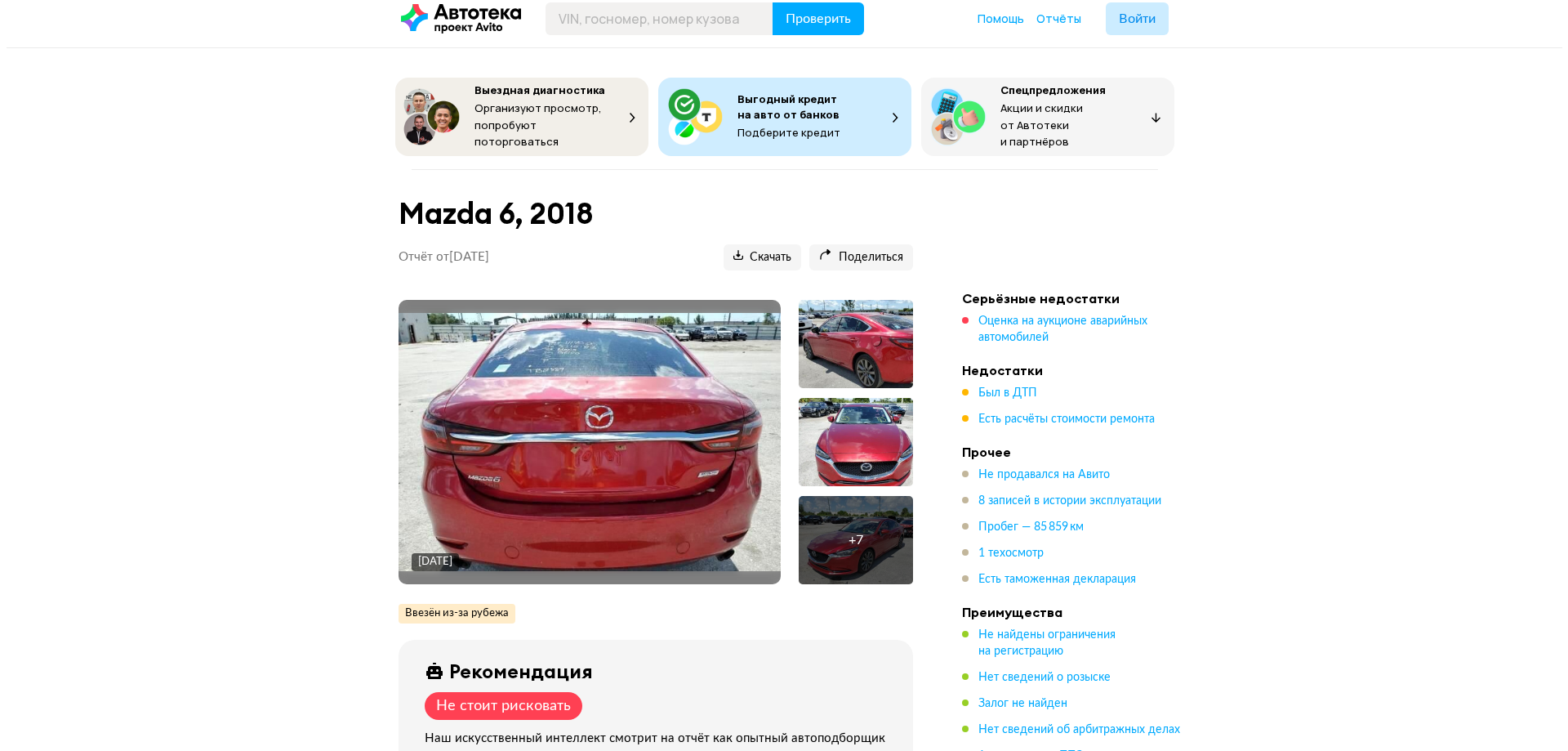
scroll to position [82, 0]
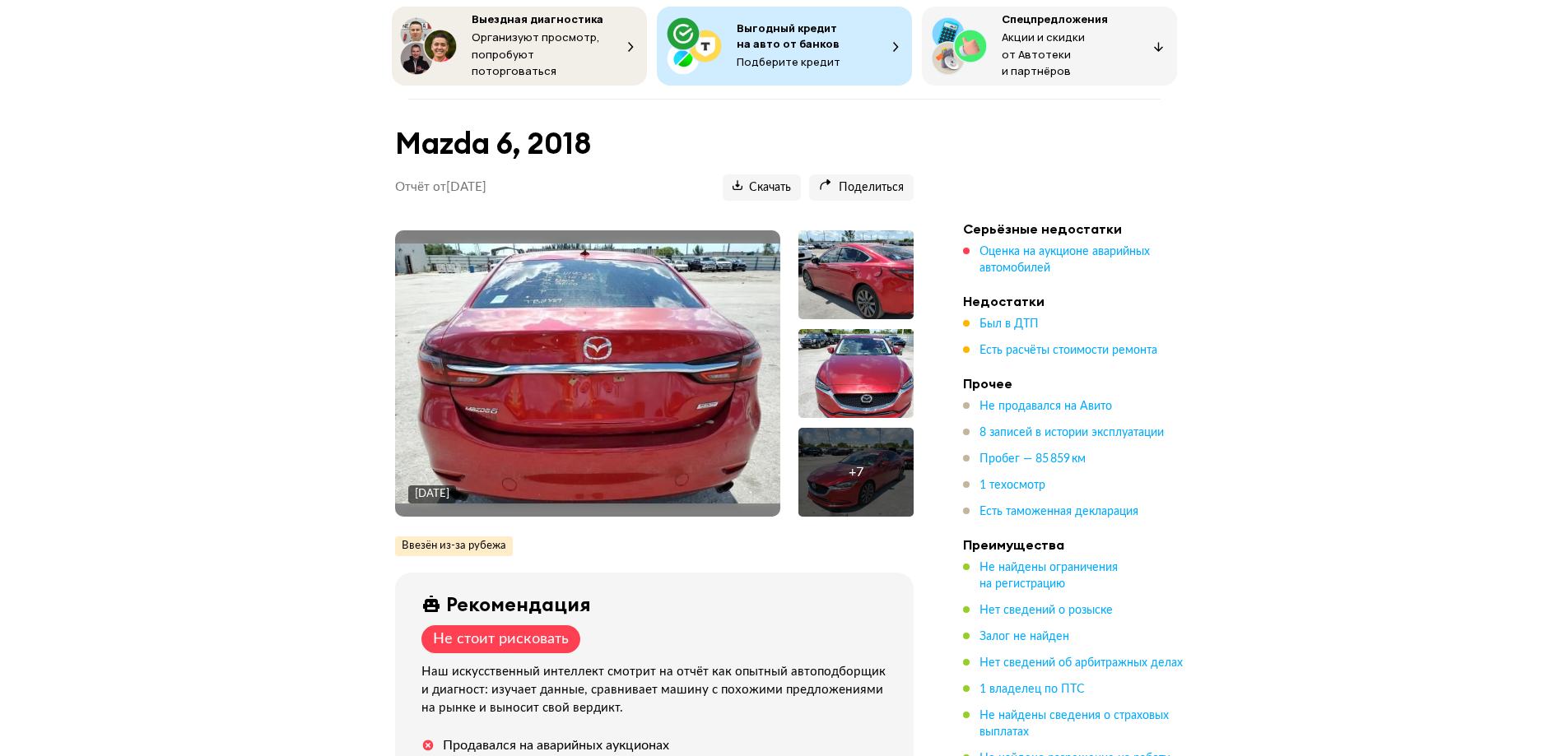
click at [672, 358] on img at bounding box center [588, 373] width 385 height 260
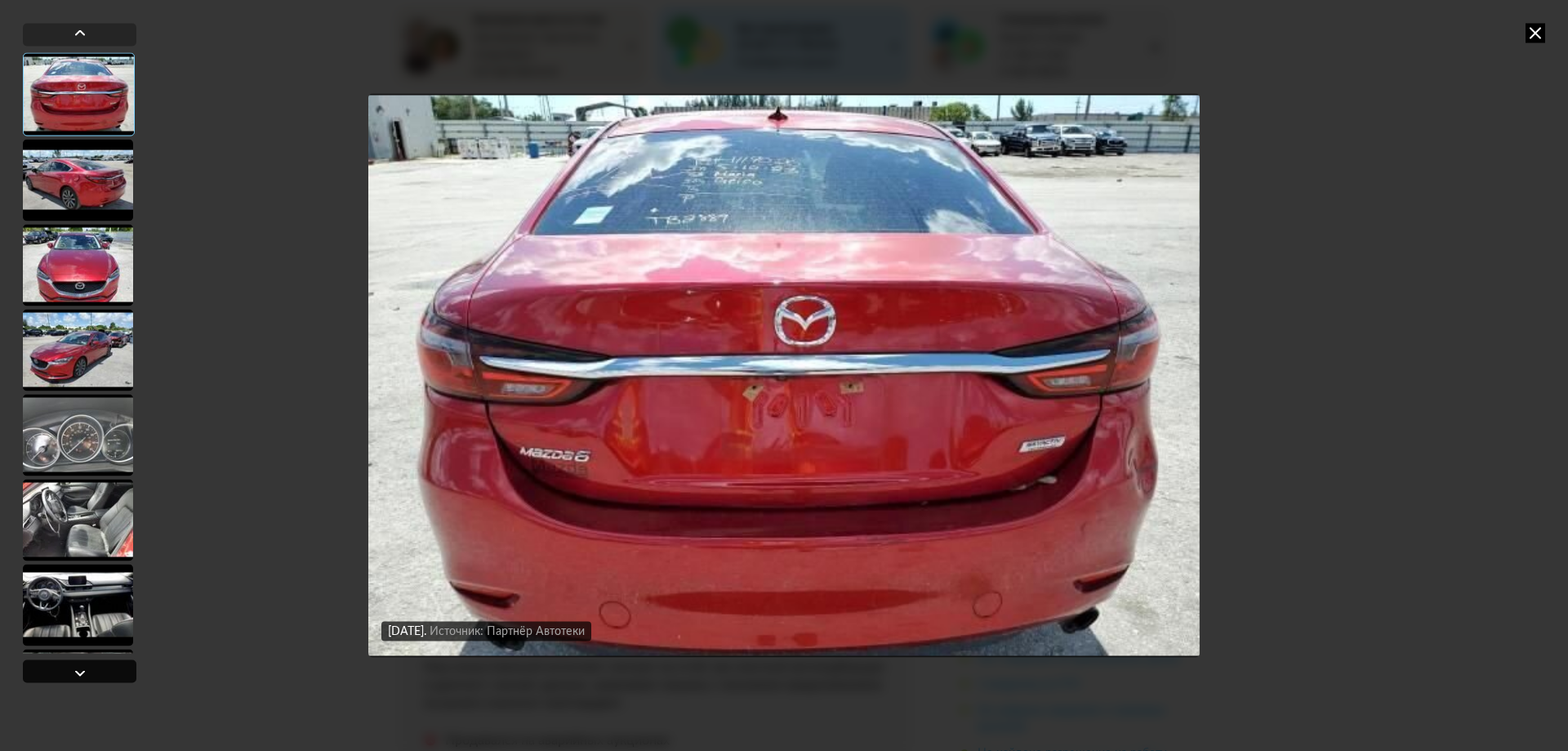
click at [51, 681] on div at bounding box center [79, 670] width 113 height 23
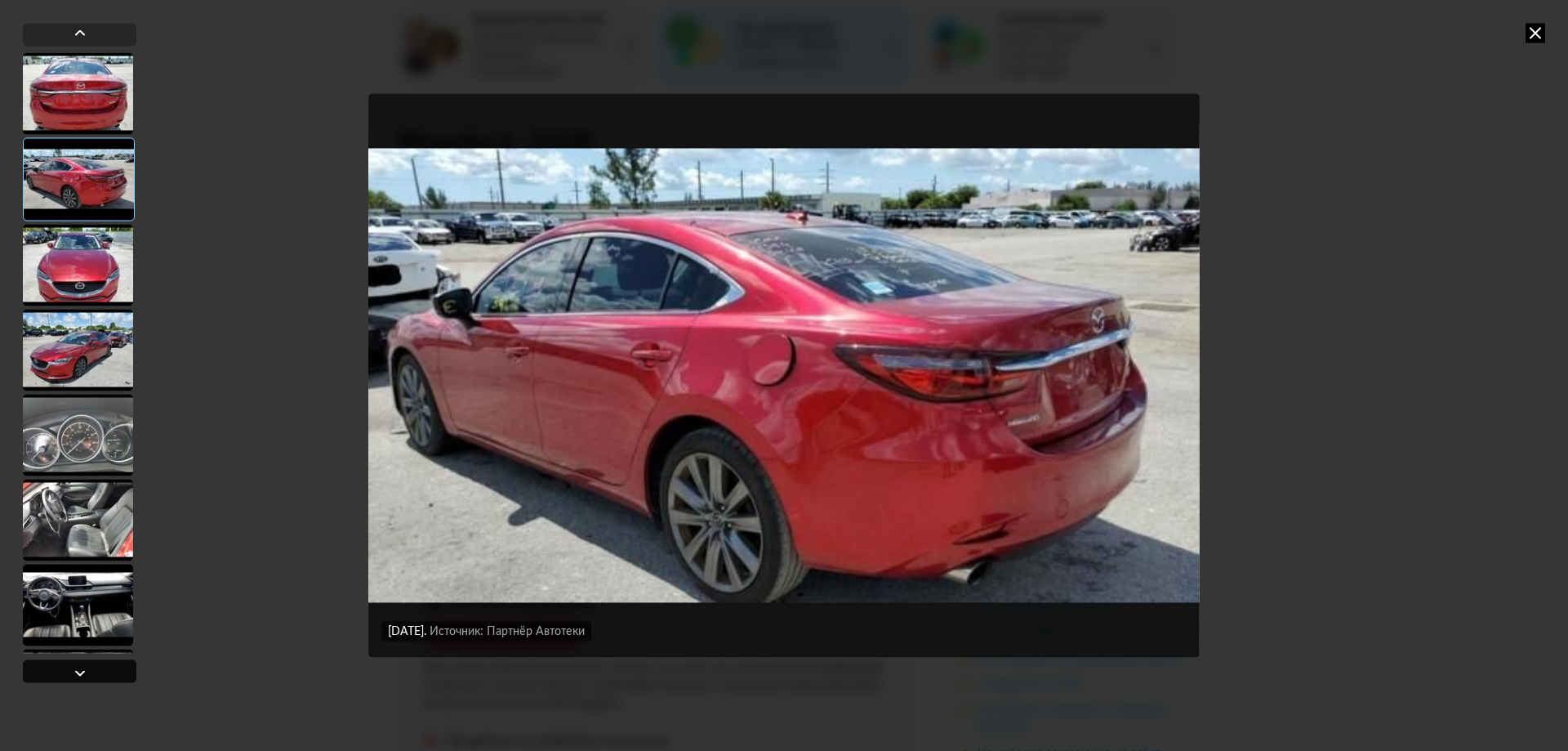
click at [56, 677] on div at bounding box center [79, 670] width 113 height 23
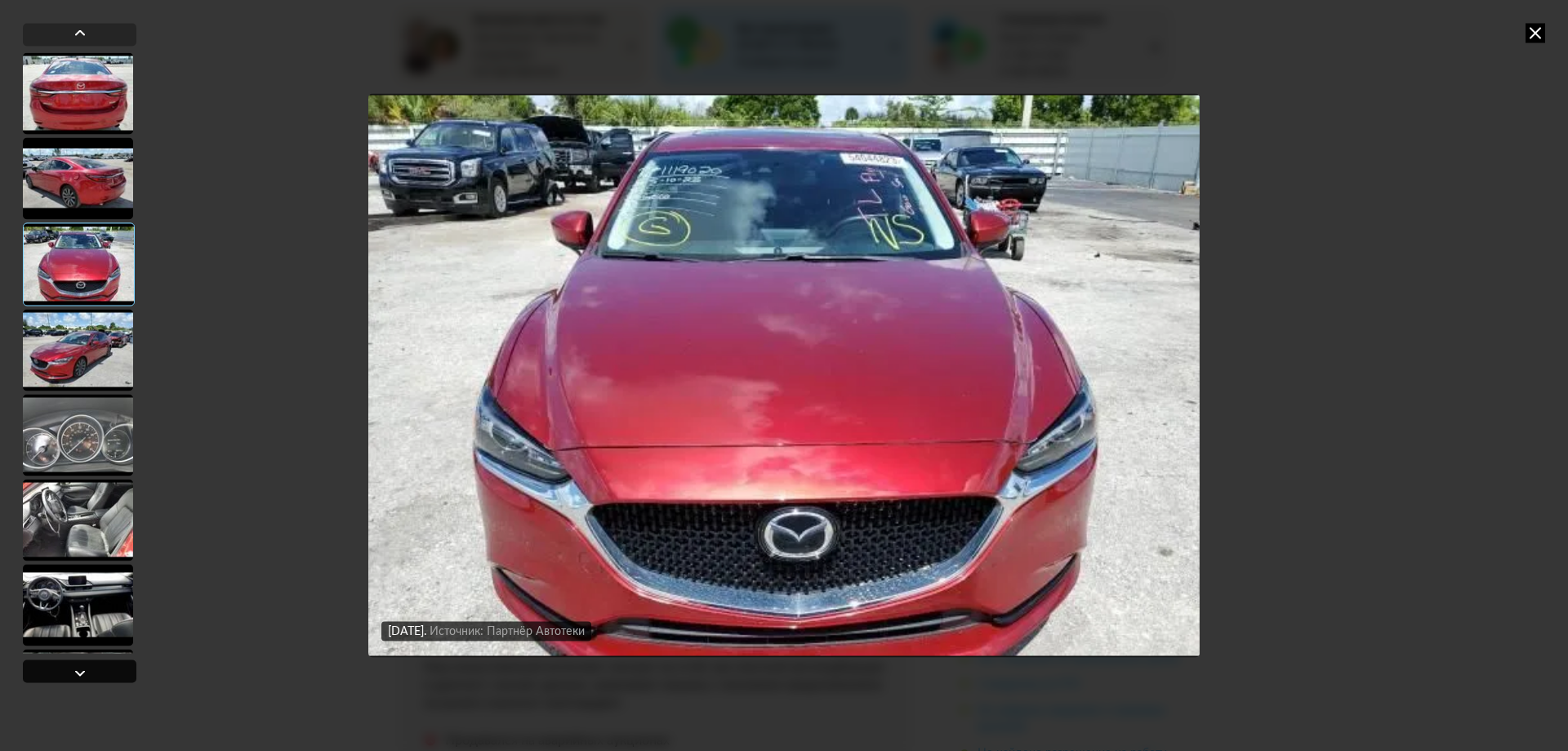
click at [56, 677] on div at bounding box center [79, 670] width 113 height 23
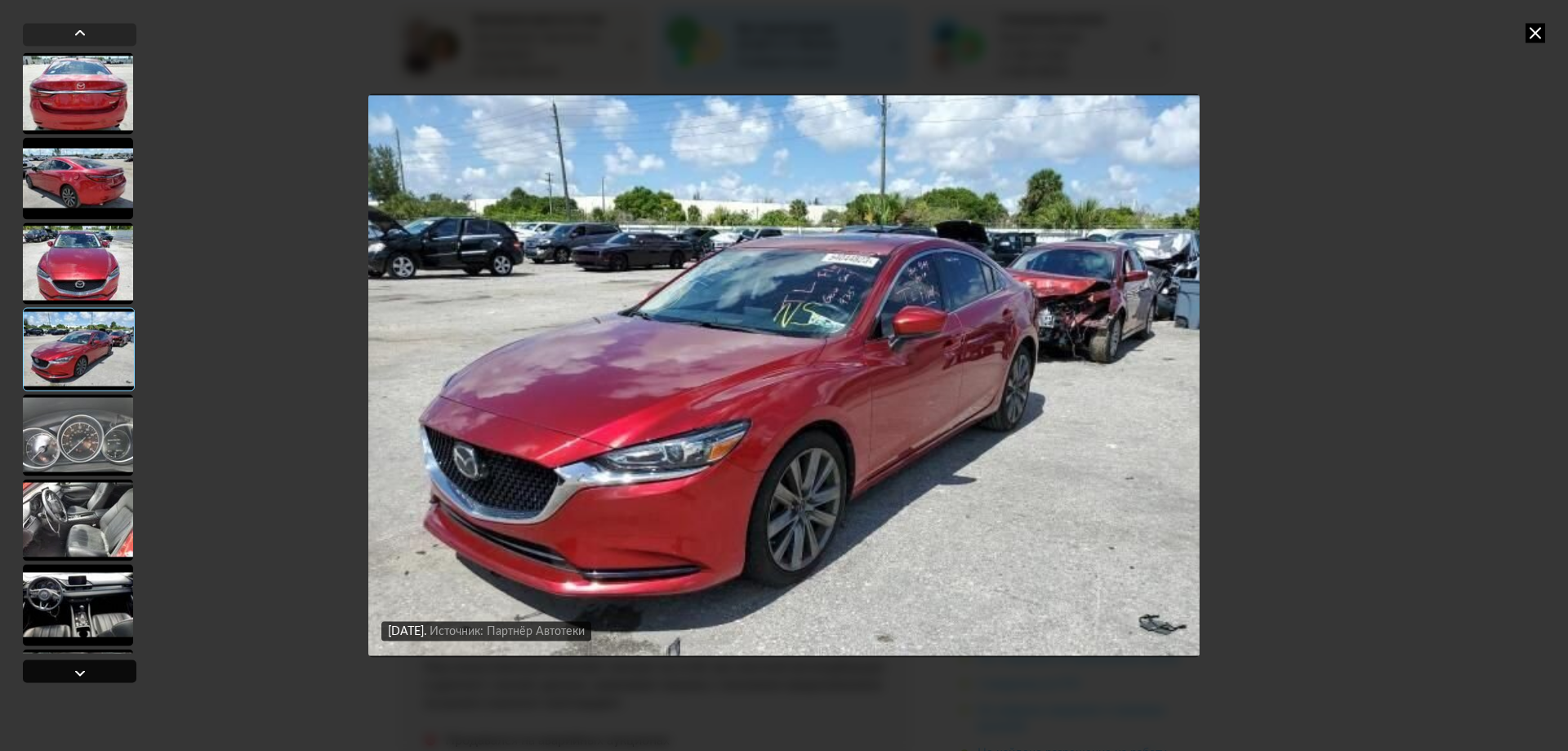
click at [57, 677] on div at bounding box center [79, 670] width 113 height 23
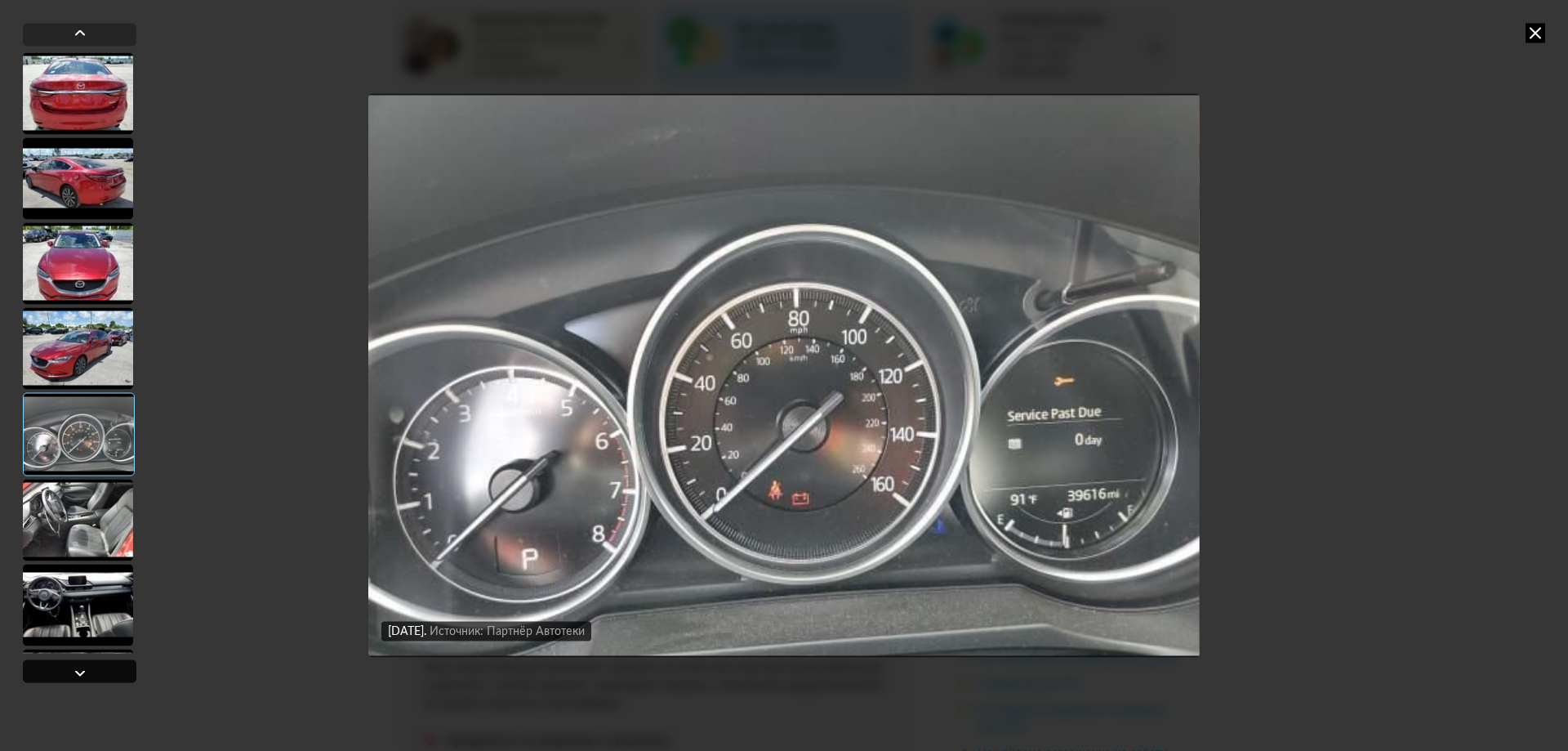
click at [57, 677] on div at bounding box center [79, 670] width 113 height 23
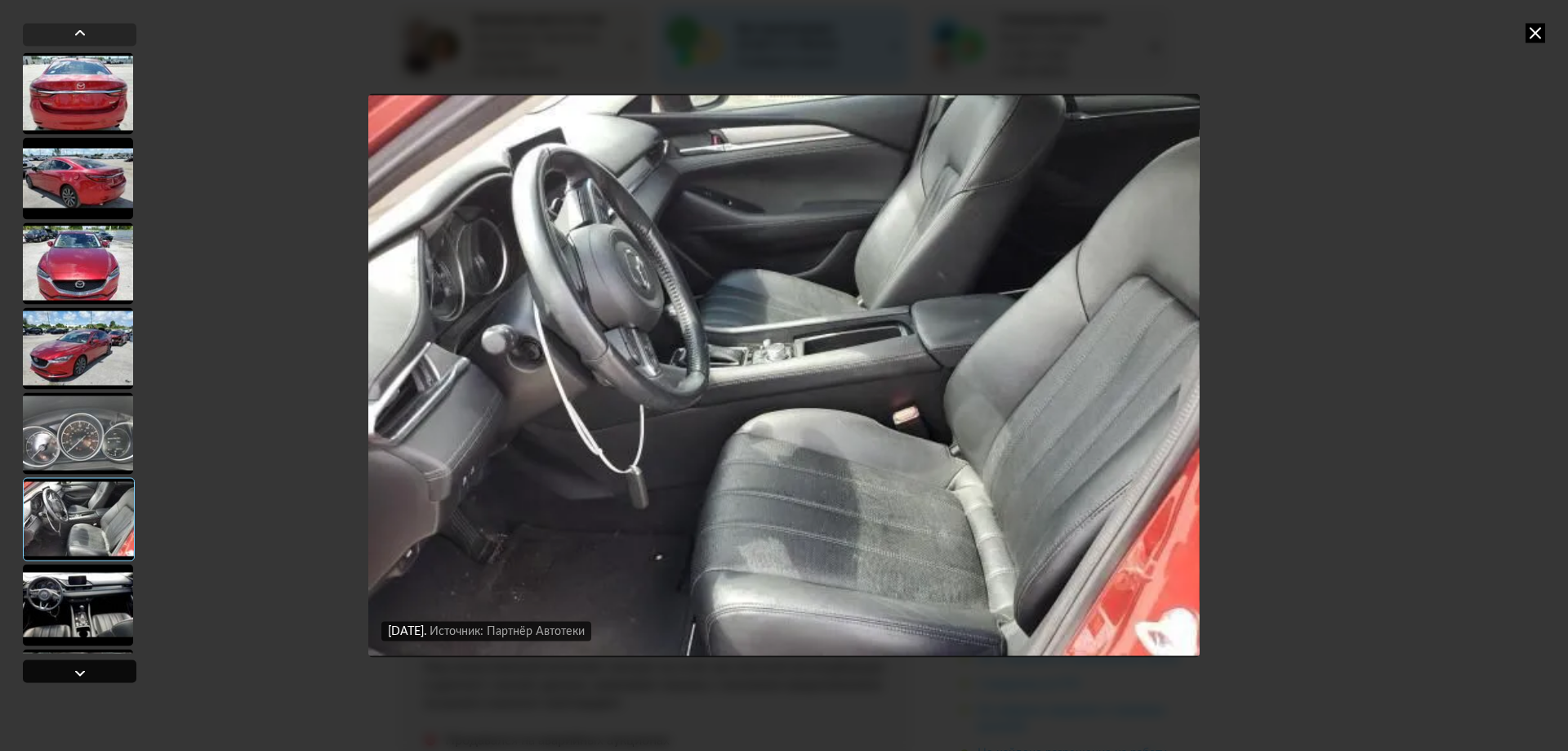
click at [57, 677] on div at bounding box center [79, 670] width 113 height 23
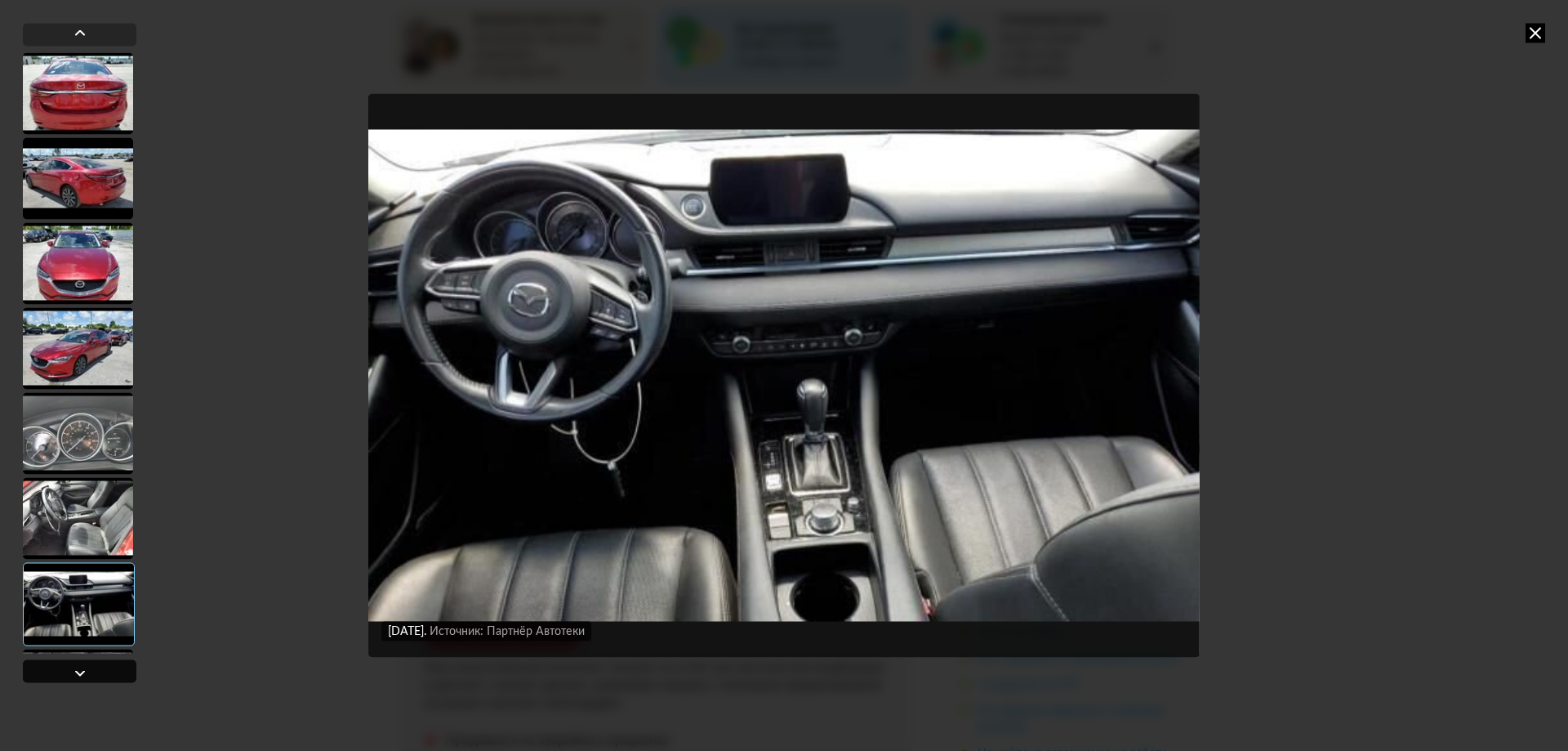
click at [57, 677] on div at bounding box center [79, 670] width 113 height 23
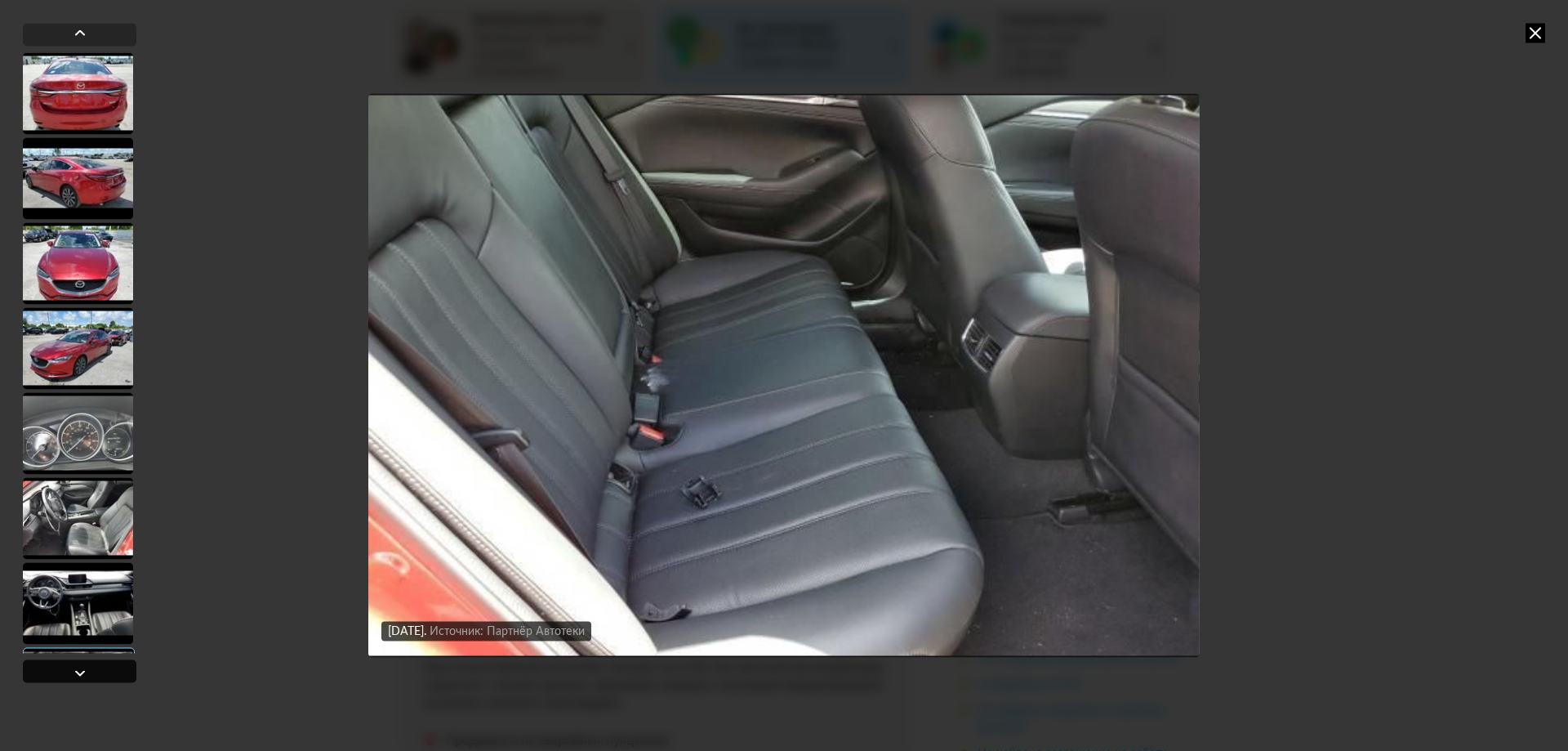
click at [63, 677] on div at bounding box center [79, 670] width 113 height 23
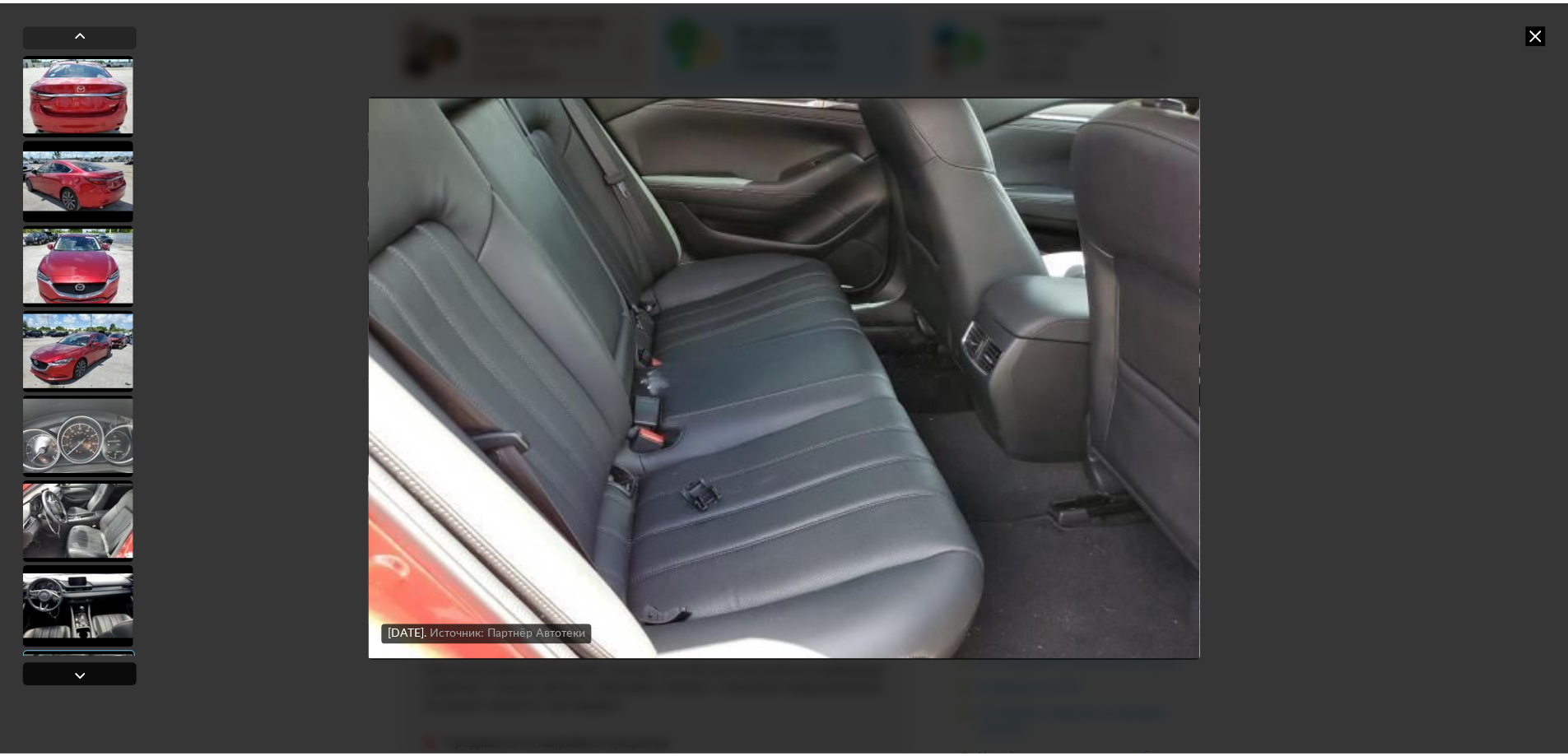
scroll to position [253, 0]
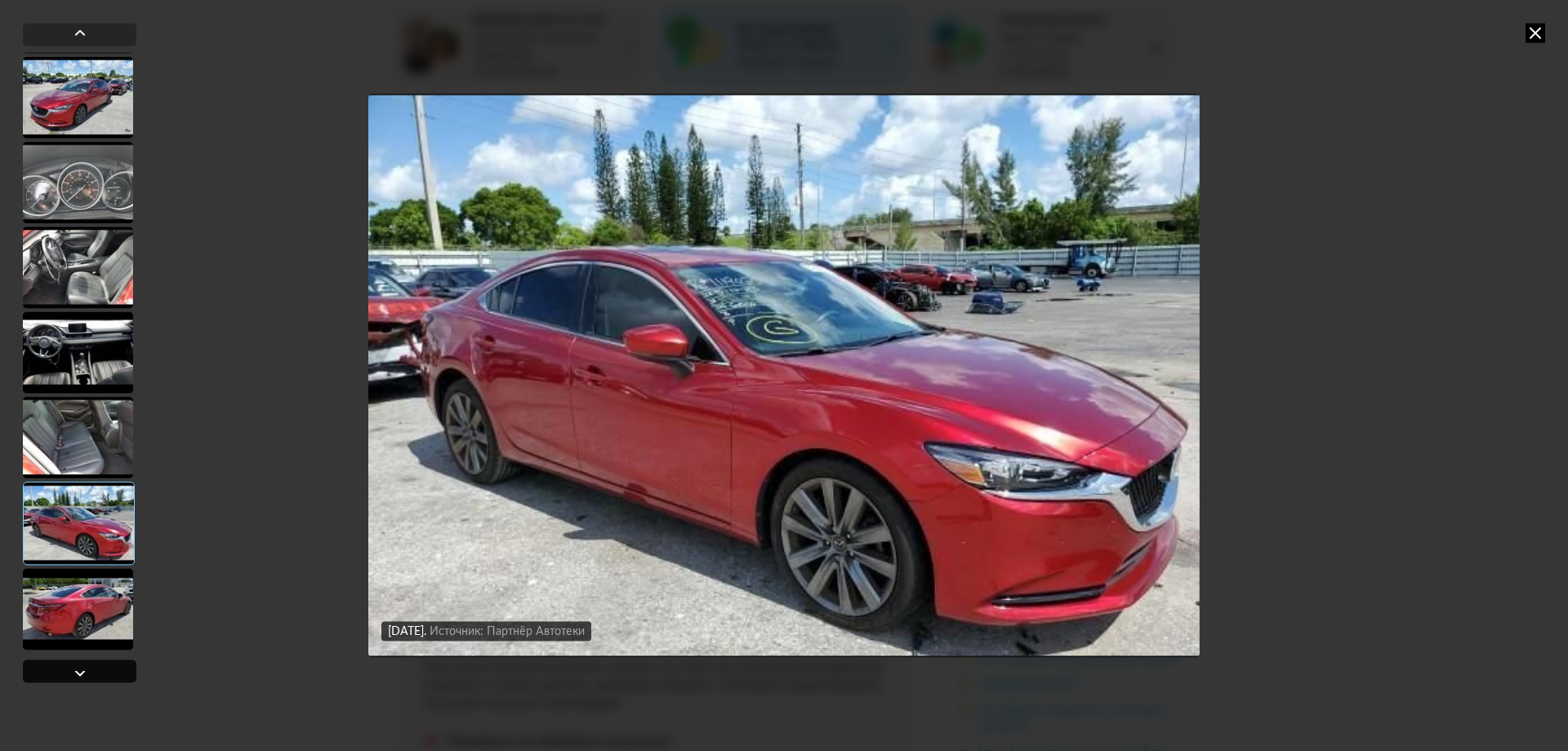
click at [63, 677] on div at bounding box center [79, 670] width 113 height 23
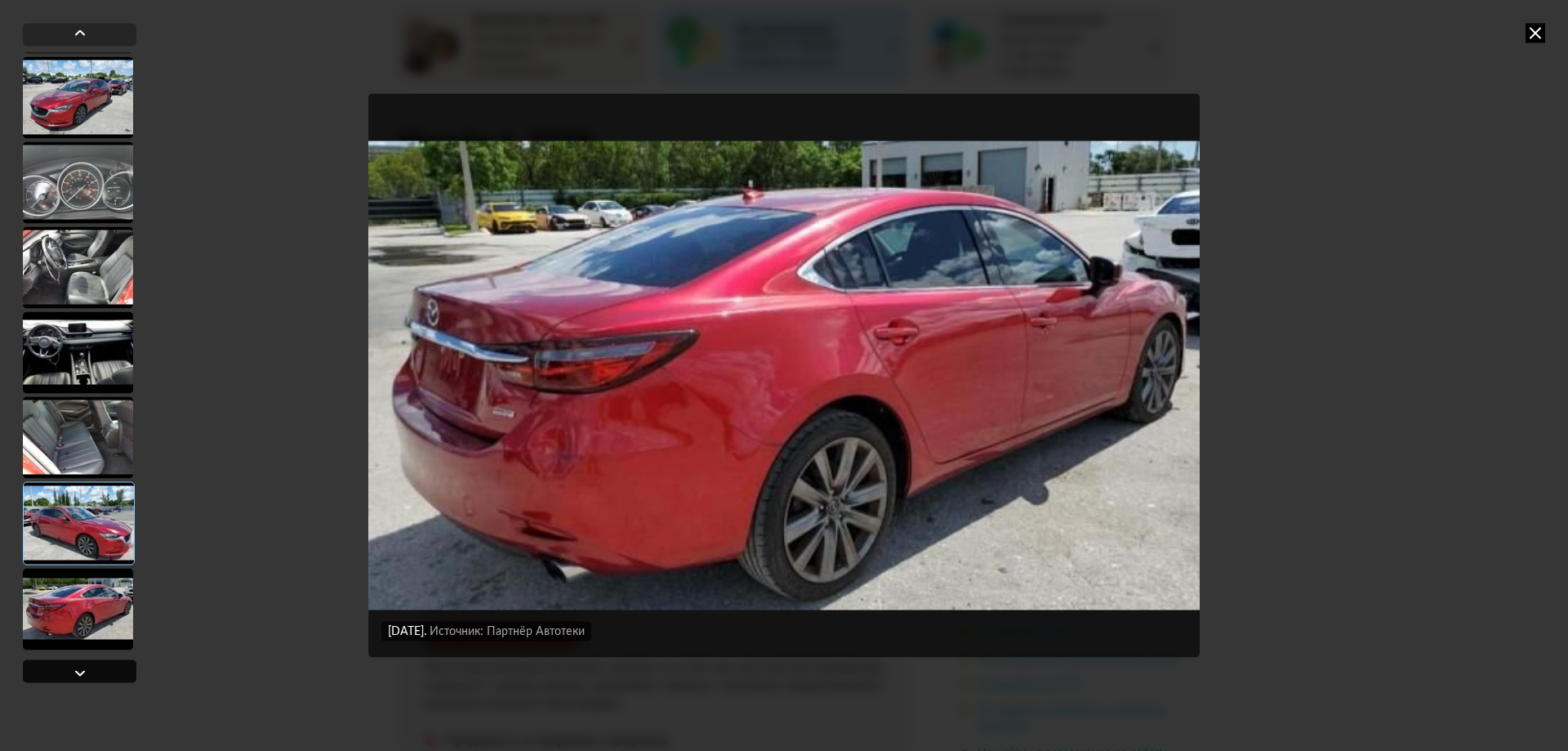
click at [63, 677] on div at bounding box center [79, 670] width 113 height 23
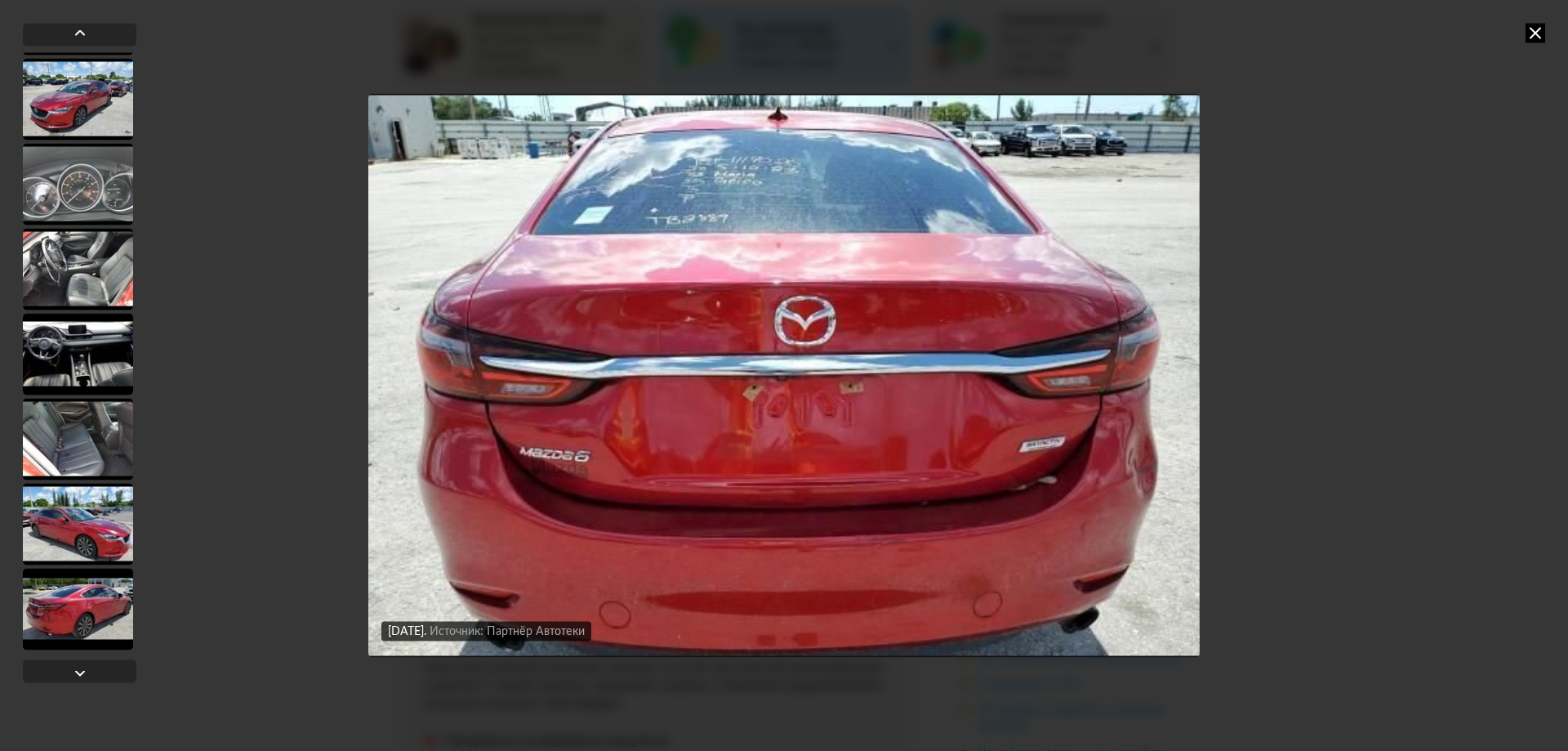
click at [1533, 34] on icon at bounding box center [1535, 33] width 20 height 20
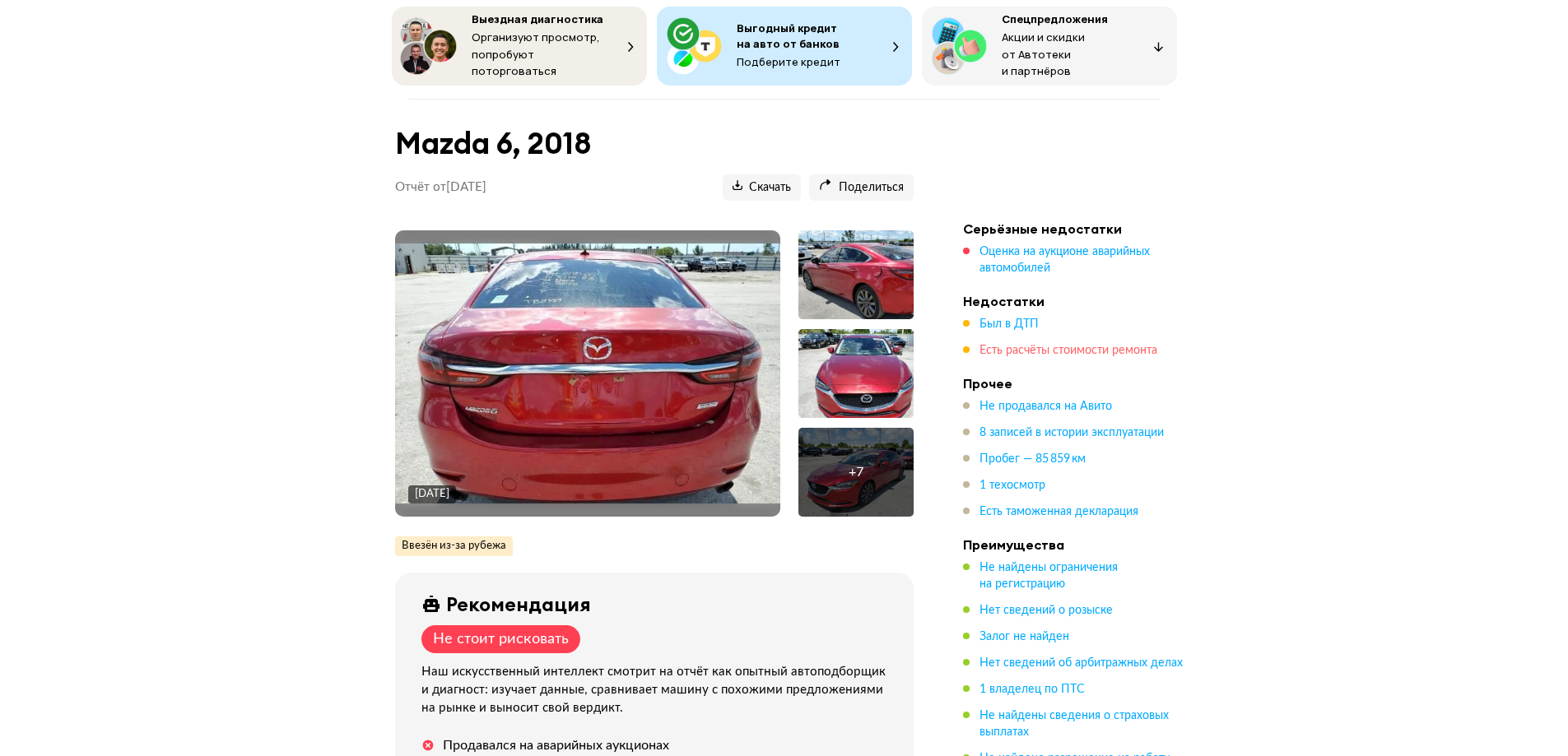
click at [1021, 344] on span "Есть расчёты стоимости ремонта" at bounding box center [1068, 350] width 178 height 12
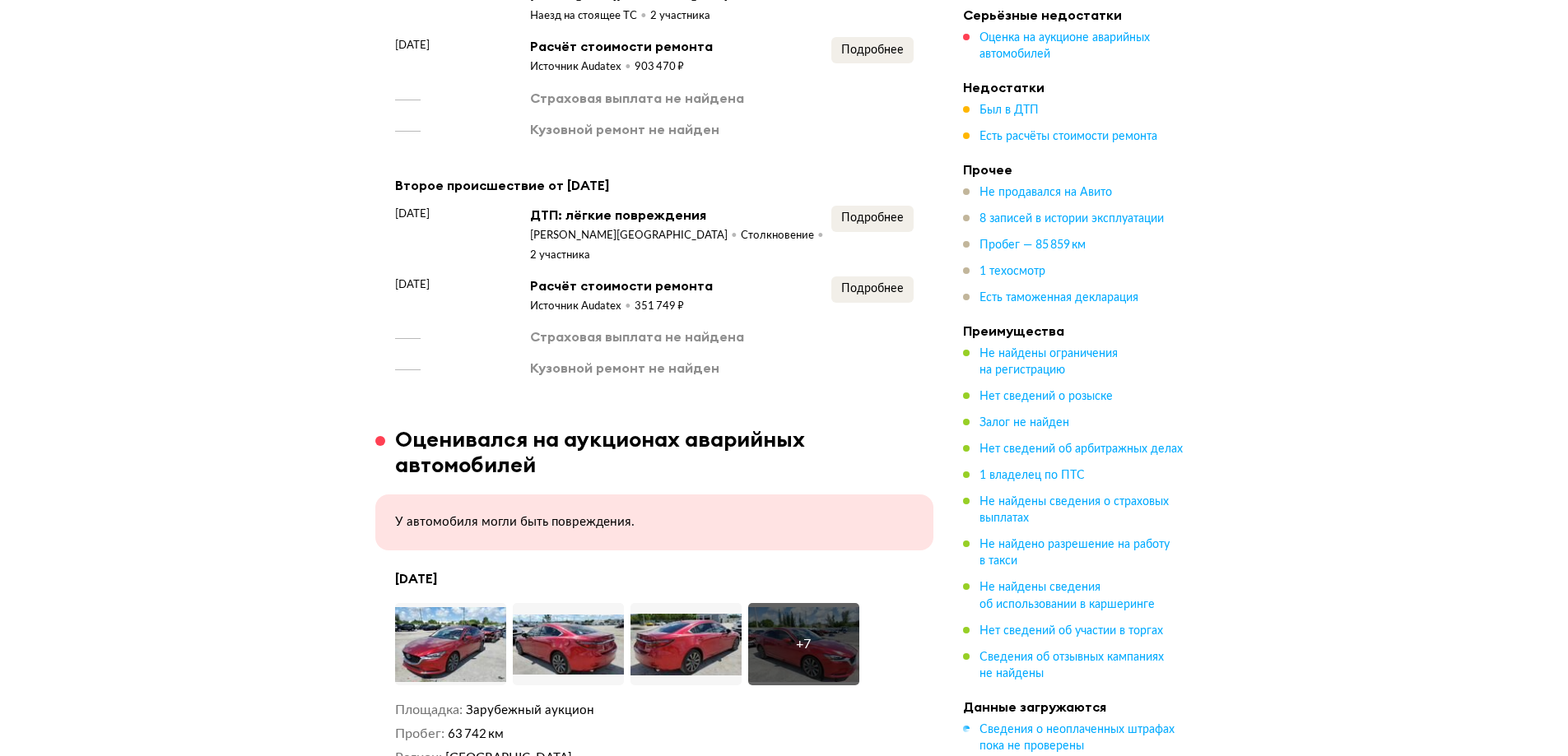
scroll to position [2141, 0]
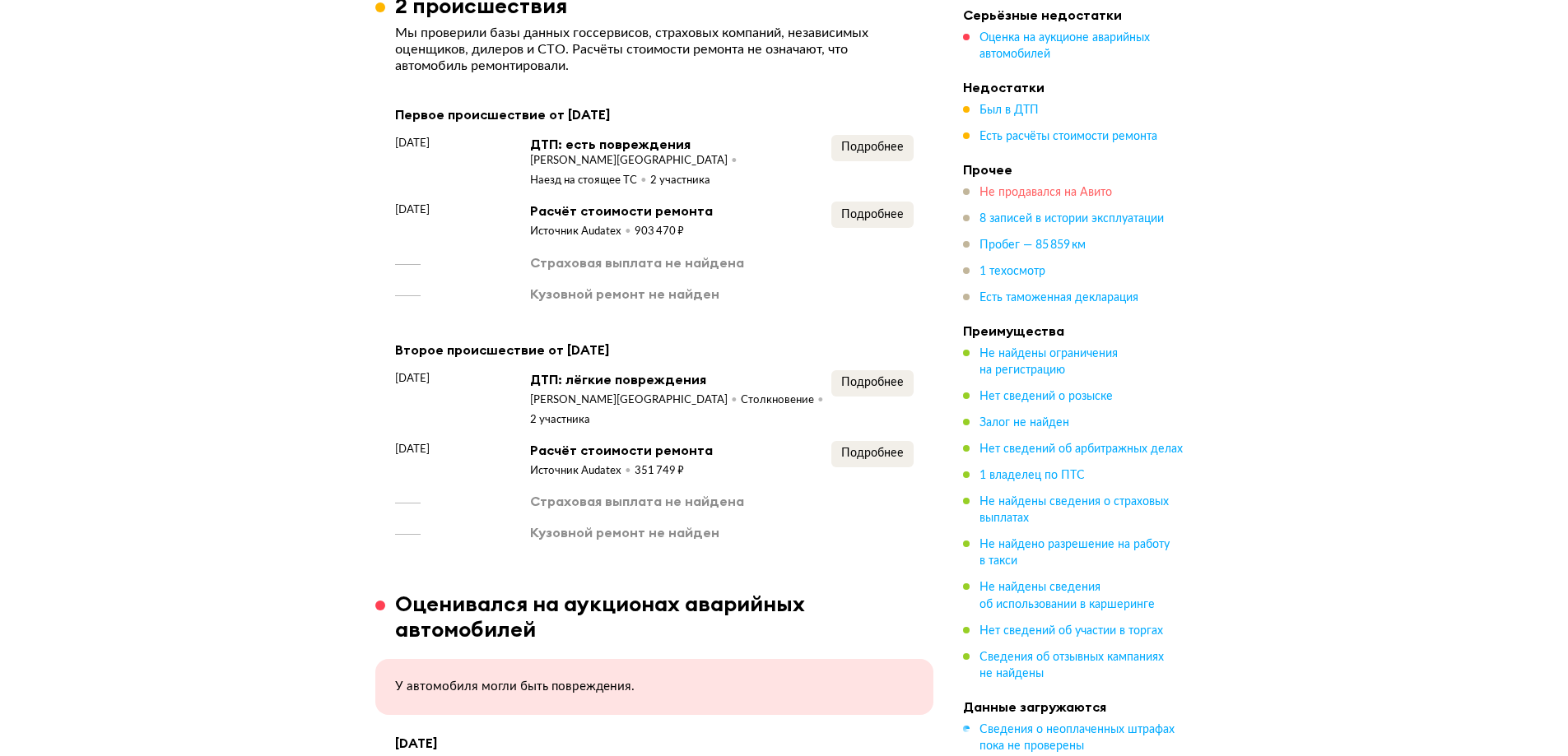
click at [1036, 187] on span "Не продавался на Авито" at bounding box center [1046, 192] width 133 height 12
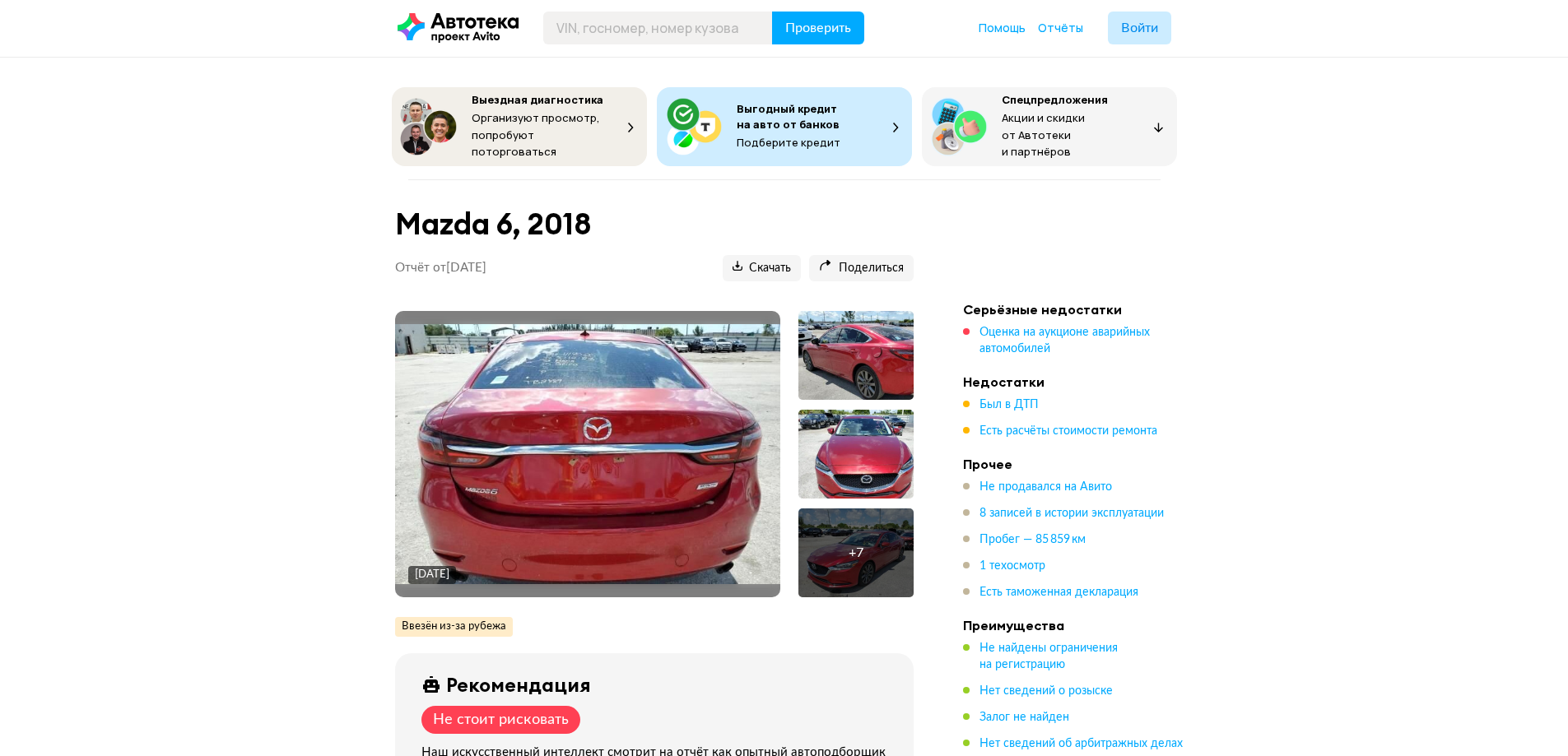
scroll to position [0, 0]
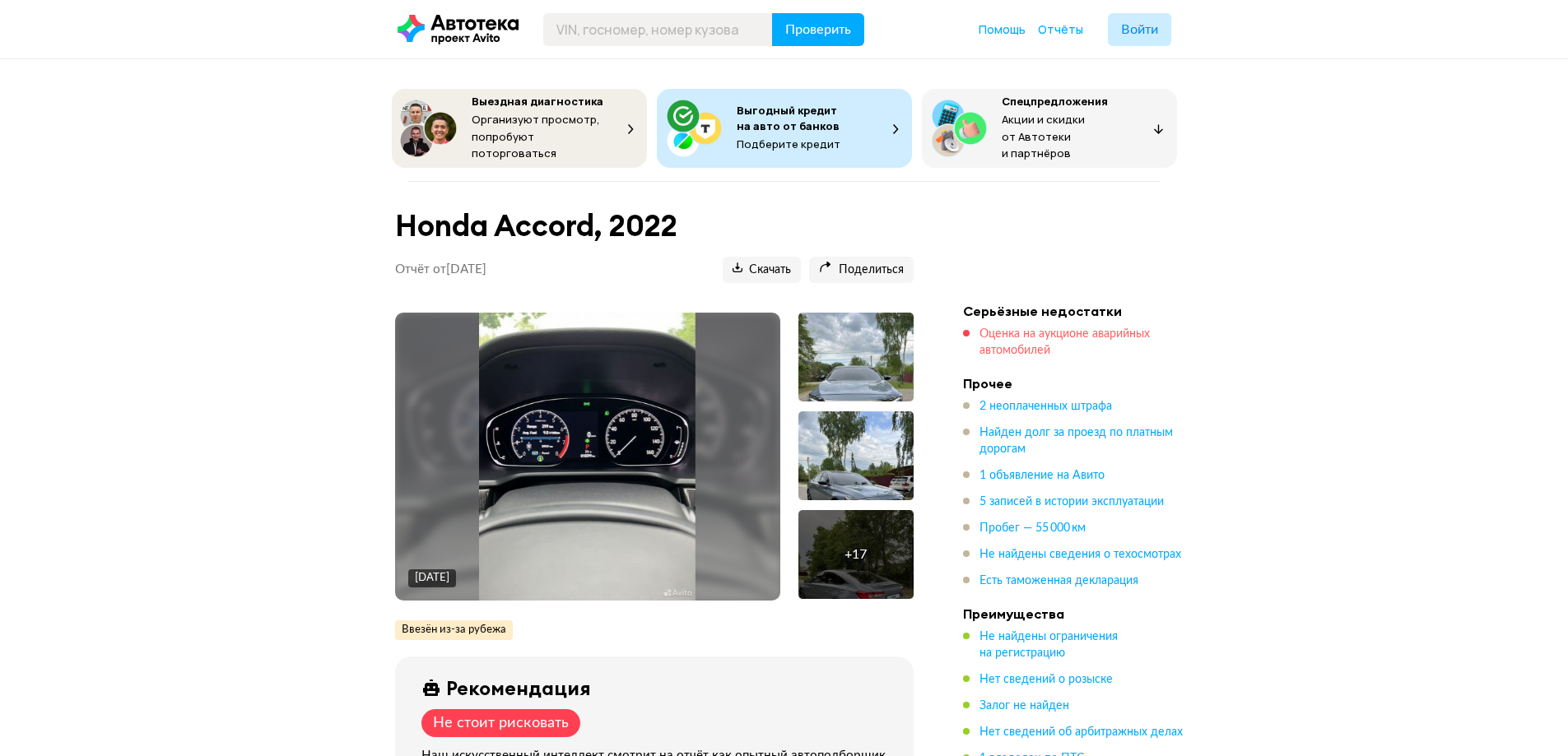
click at [1013, 329] on span "Оценка на аукционе аварийных автомобилей" at bounding box center [1065, 342] width 171 height 28
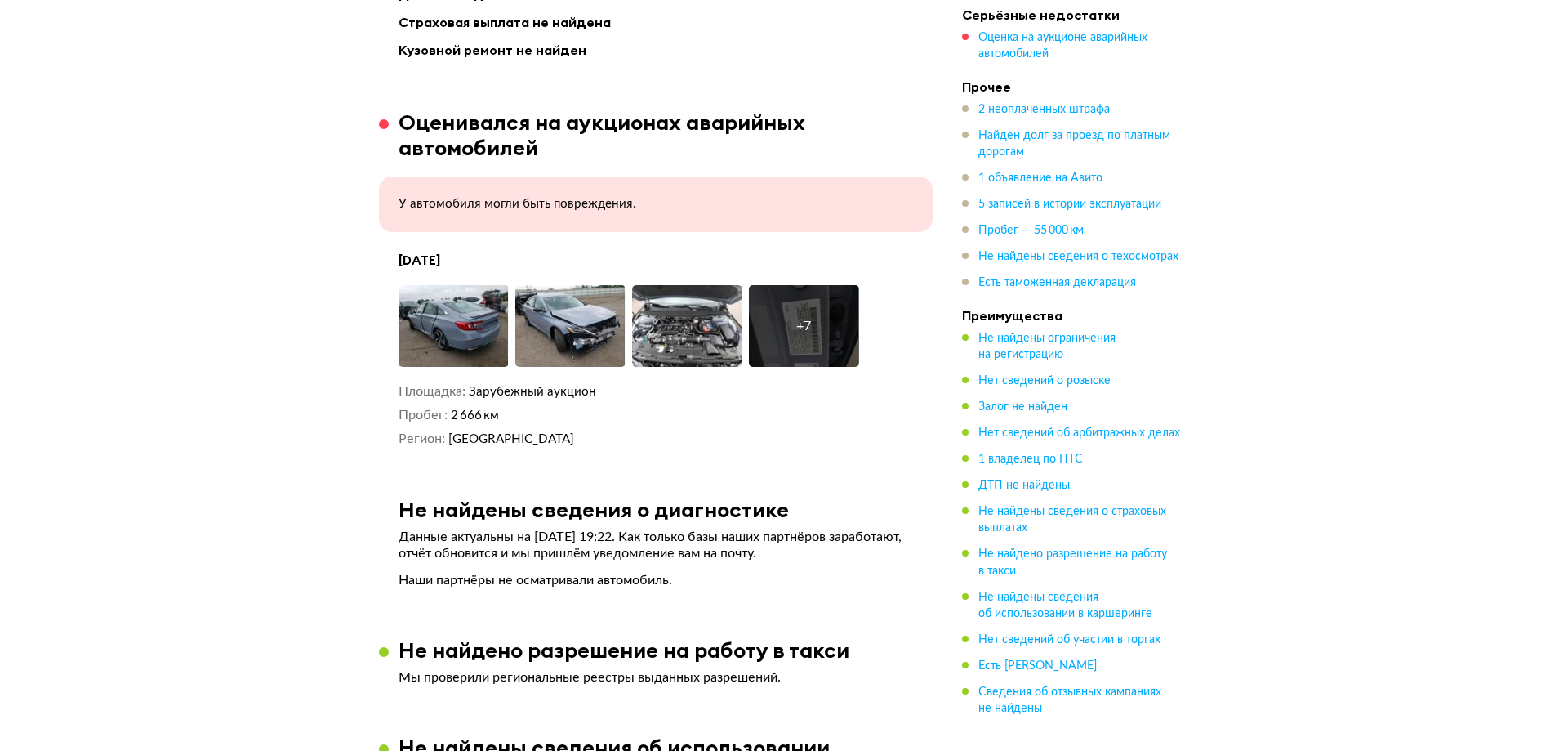
scroll to position [2414, 0]
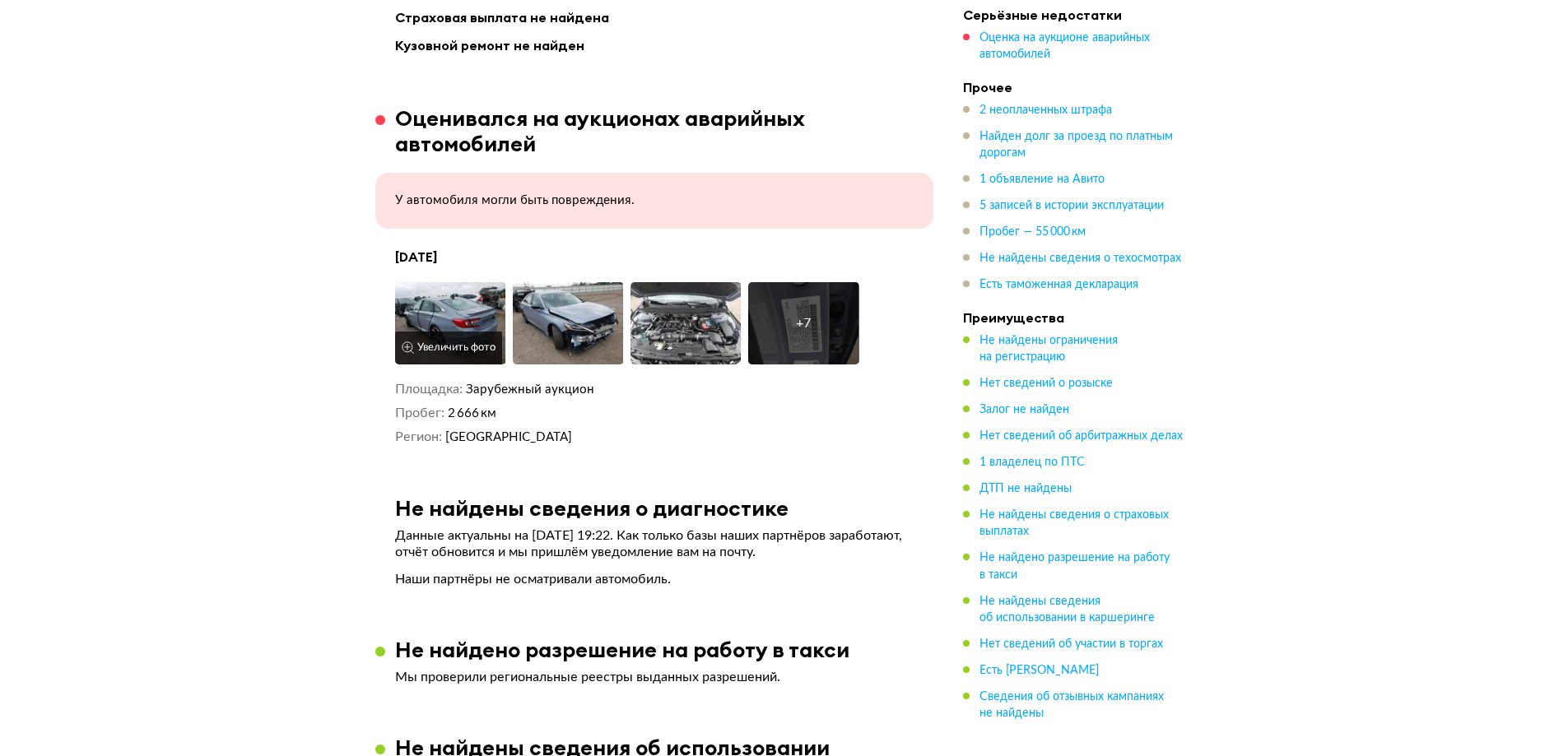
click at [442, 289] on img at bounding box center [451, 322] width 111 height 82
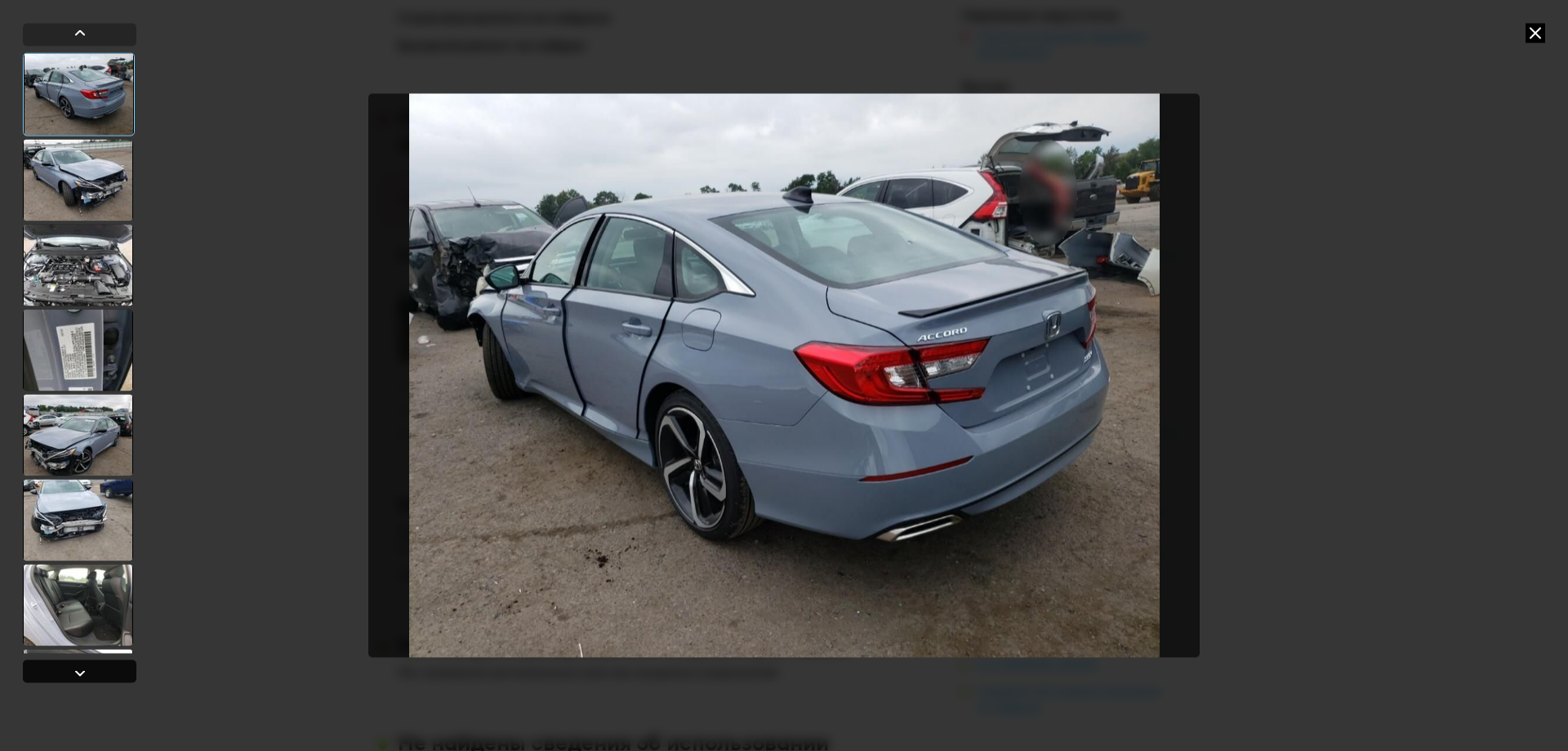
click at [73, 679] on div at bounding box center [80, 672] width 20 height 20
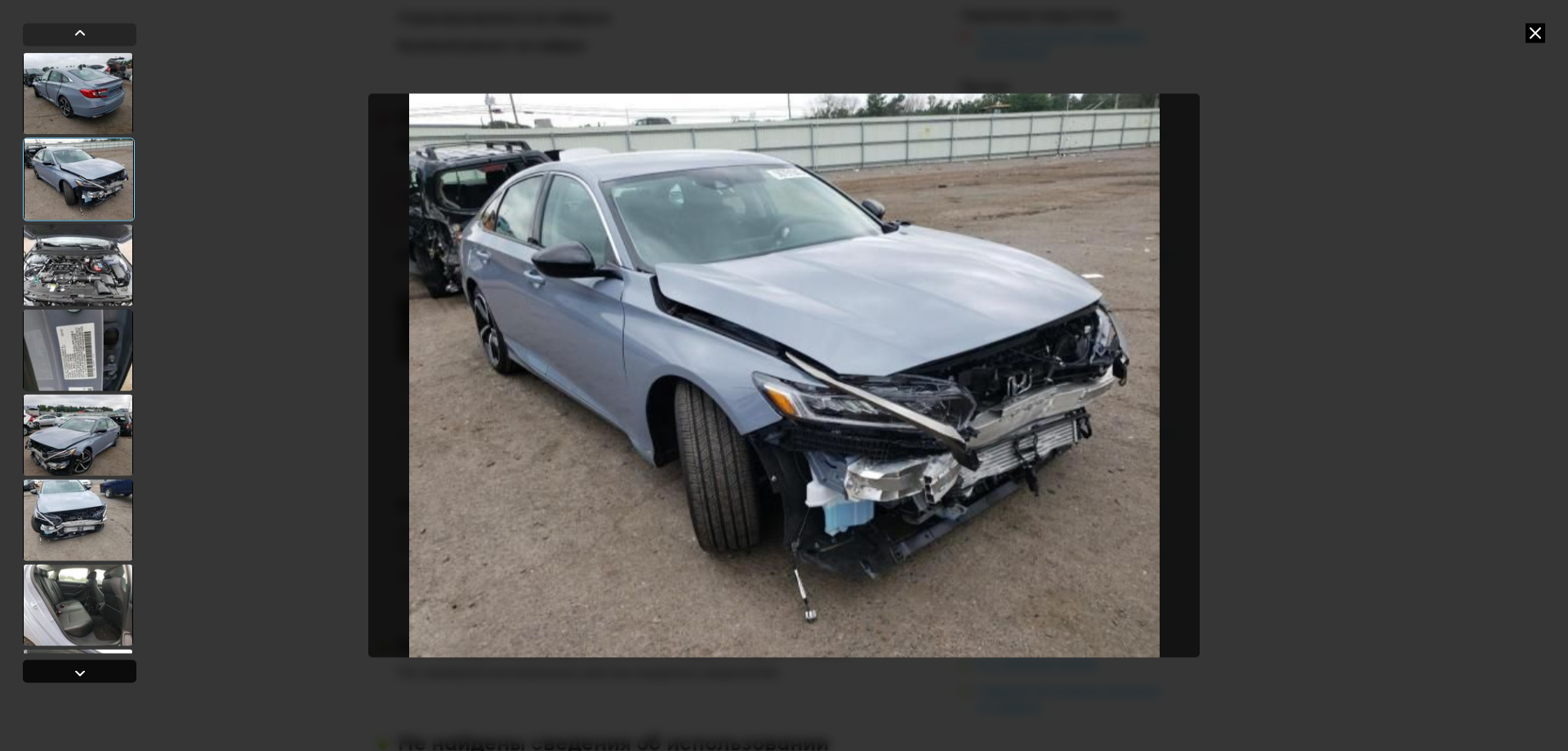
click at [73, 679] on div at bounding box center [80, 672] width 20 height 20
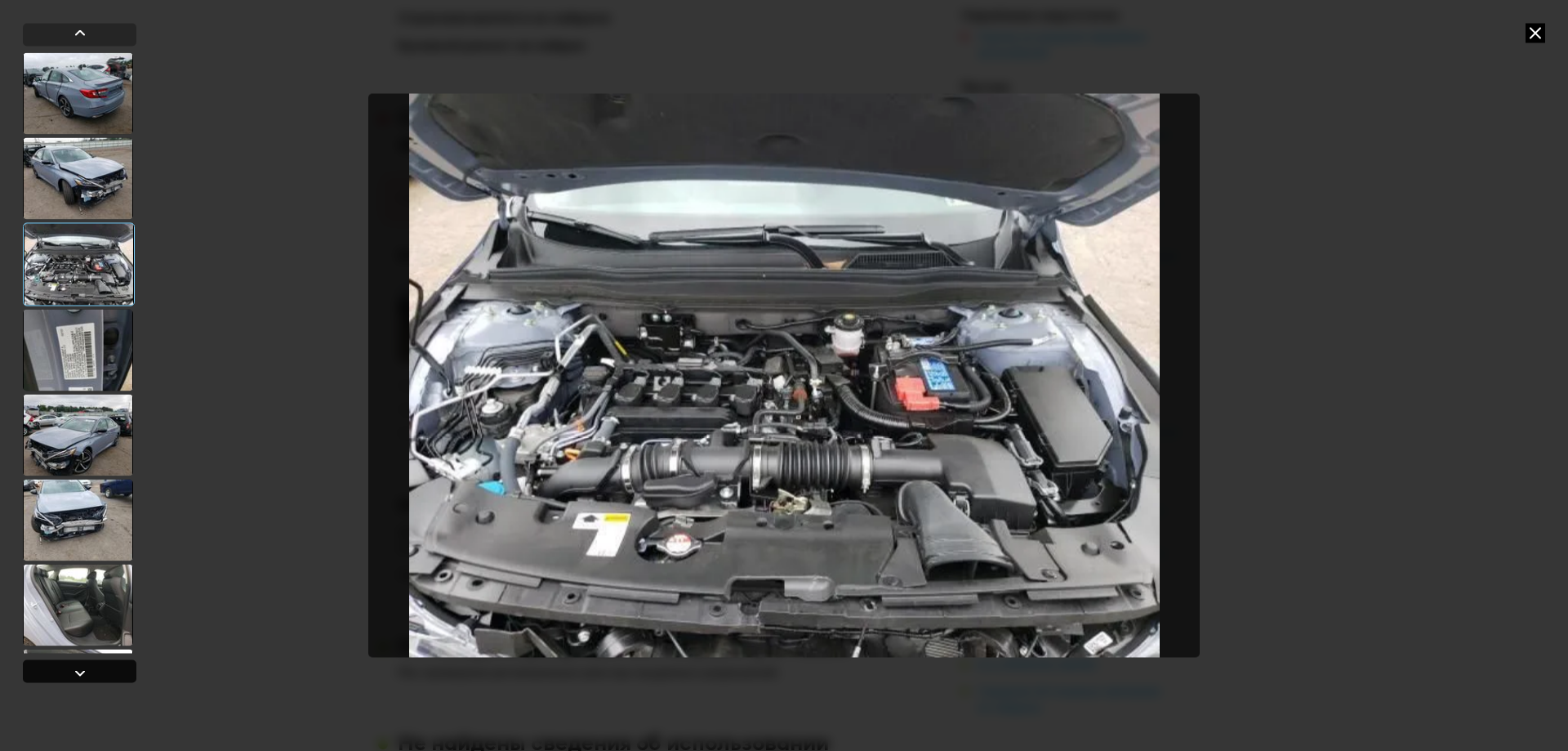
click at [73, 678] on div at bounding box center [80, 672] width 20 height 20
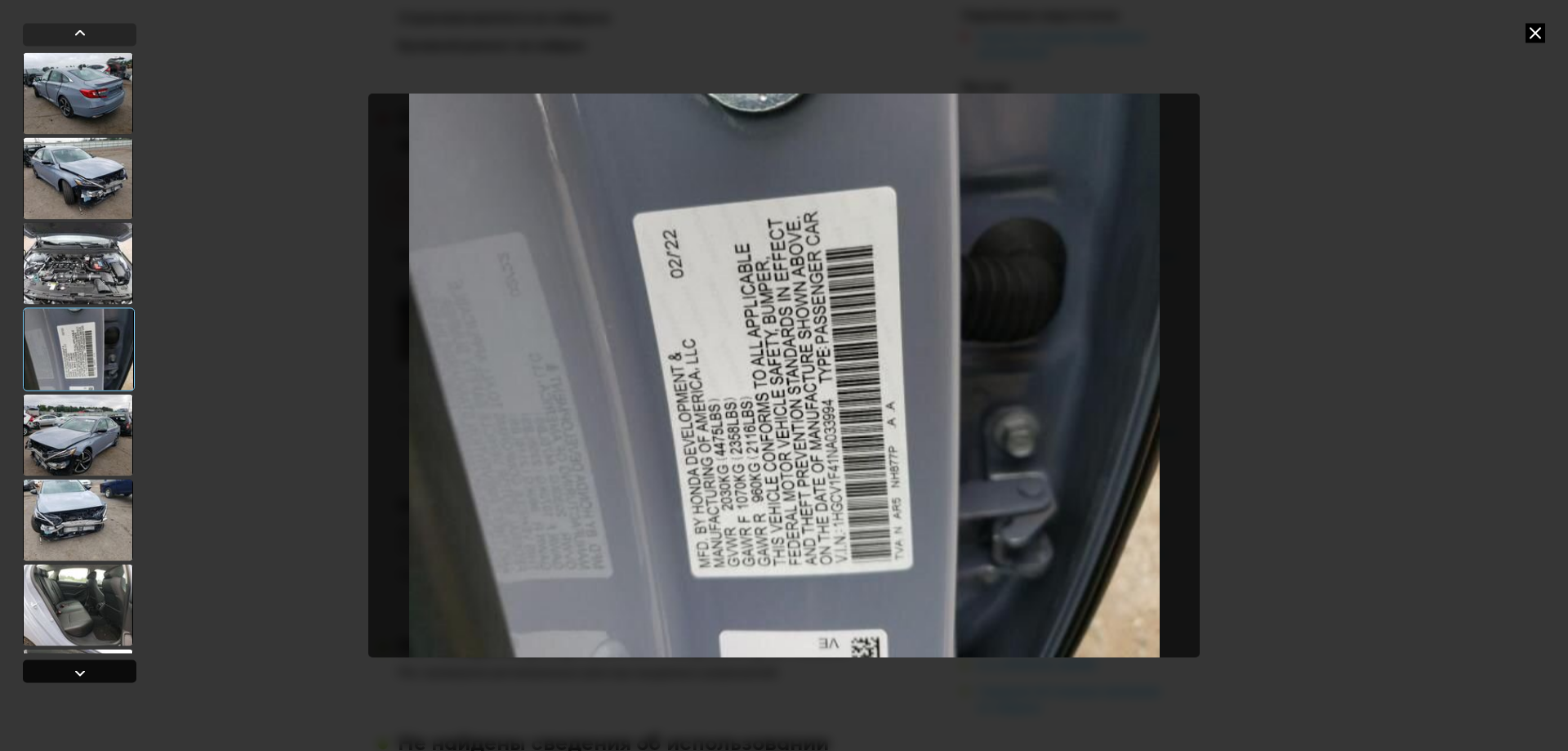
click at [73, 678] on div at bounding box center [80, 672] width 20 height 20
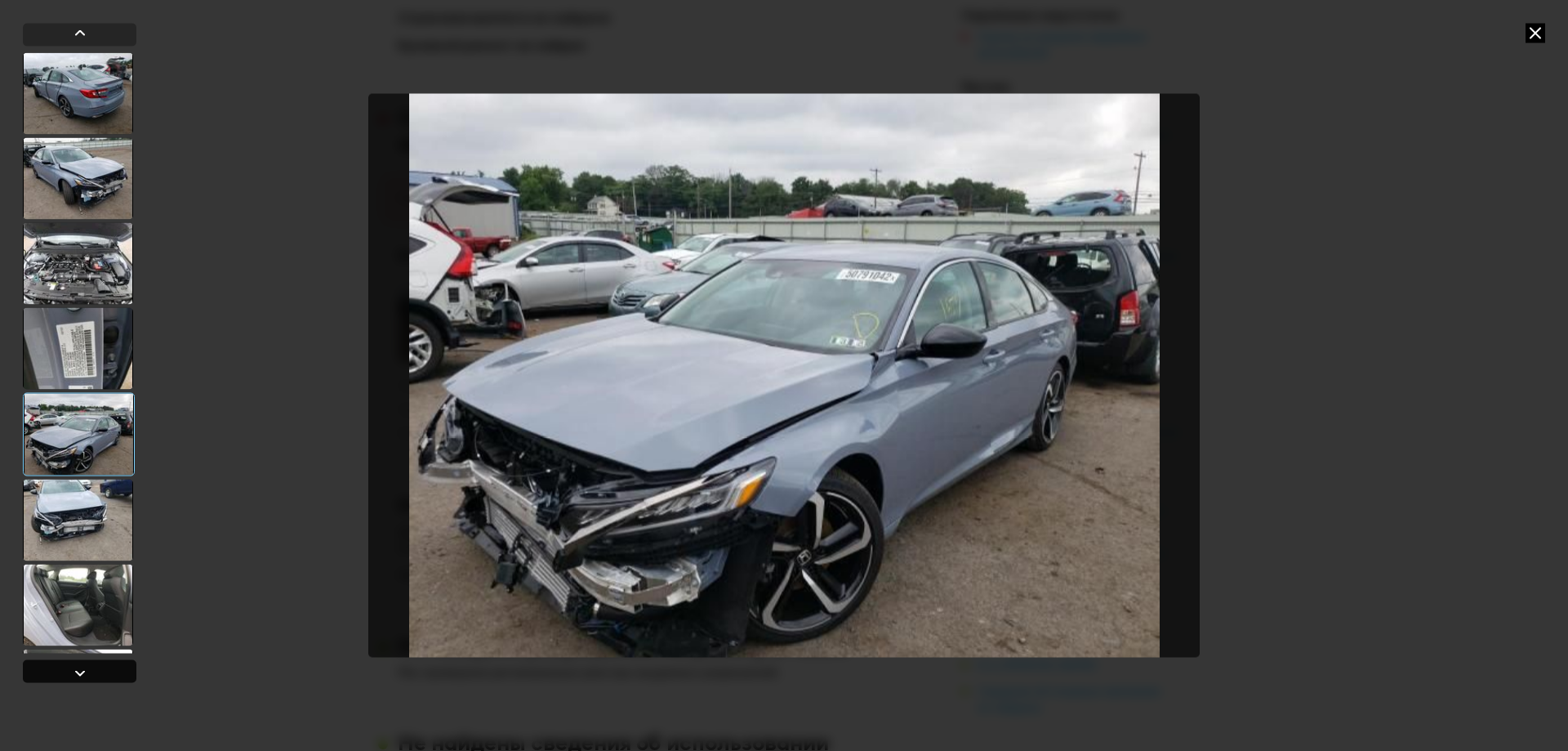
click at [73, 678] on div at bounding box center [80, 672] width 20 height 20
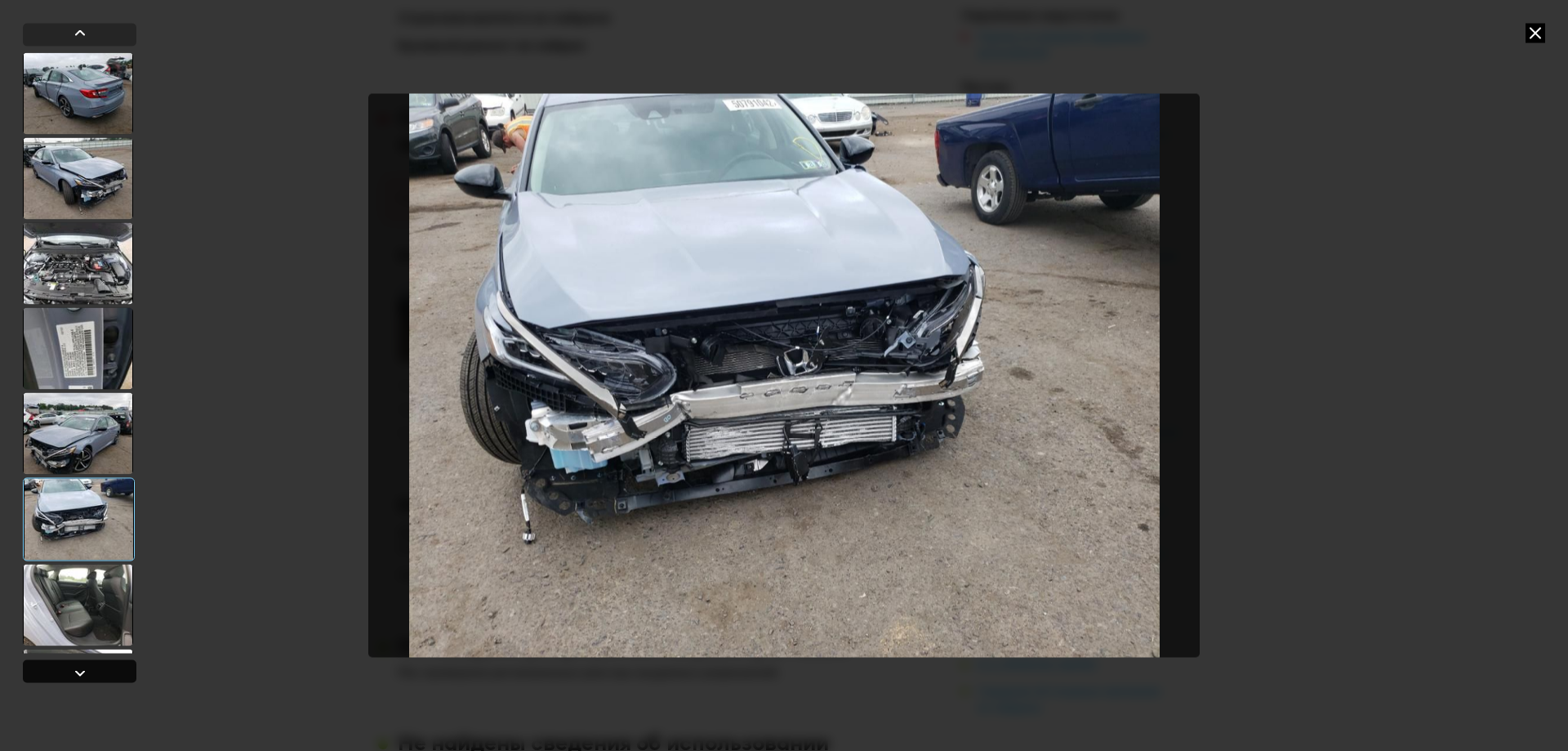
click at [73, 678] on div at bounding box center [80, 672] width 20 height 20
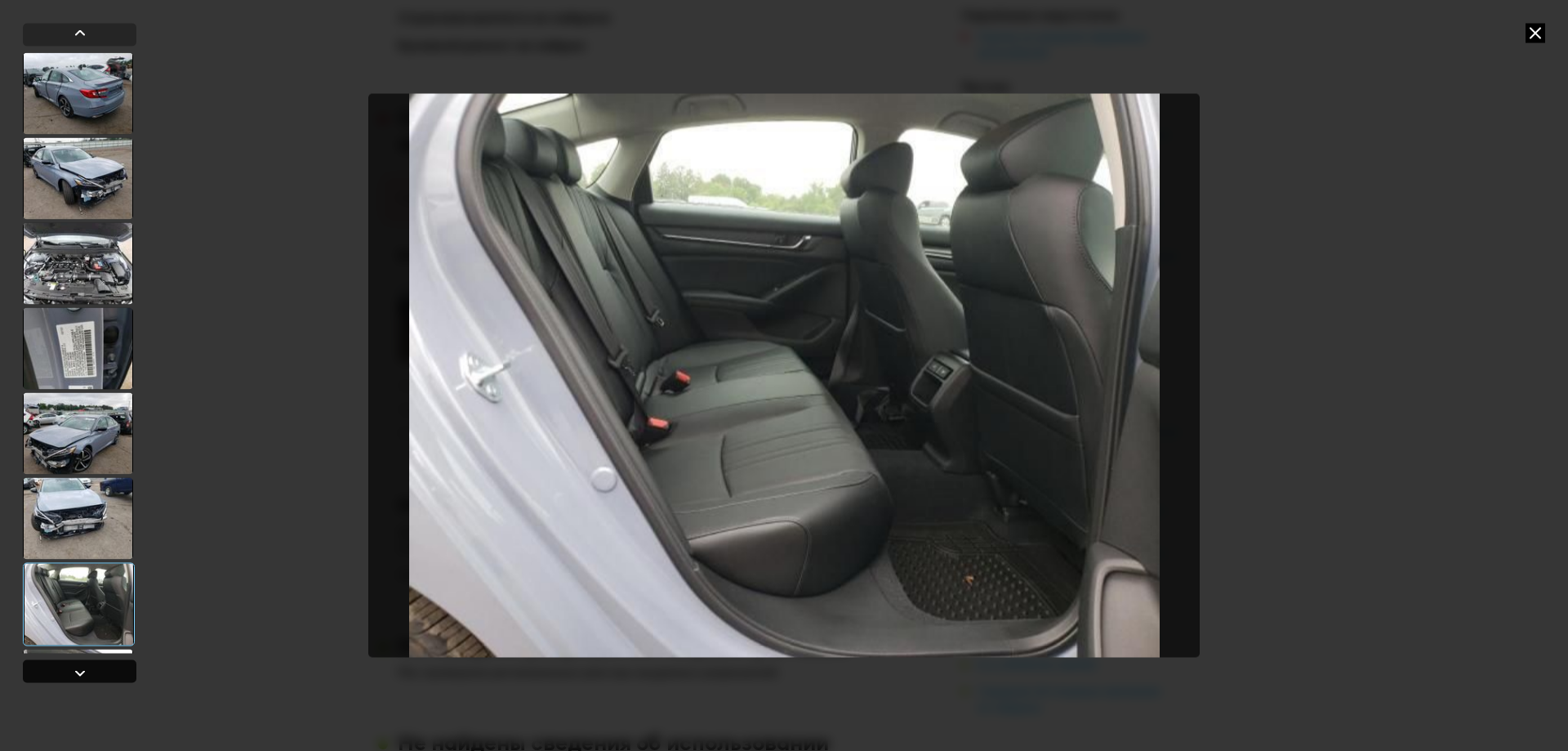
click at [73, 678] on div at bounding box center [80, 672] width 20 height 20
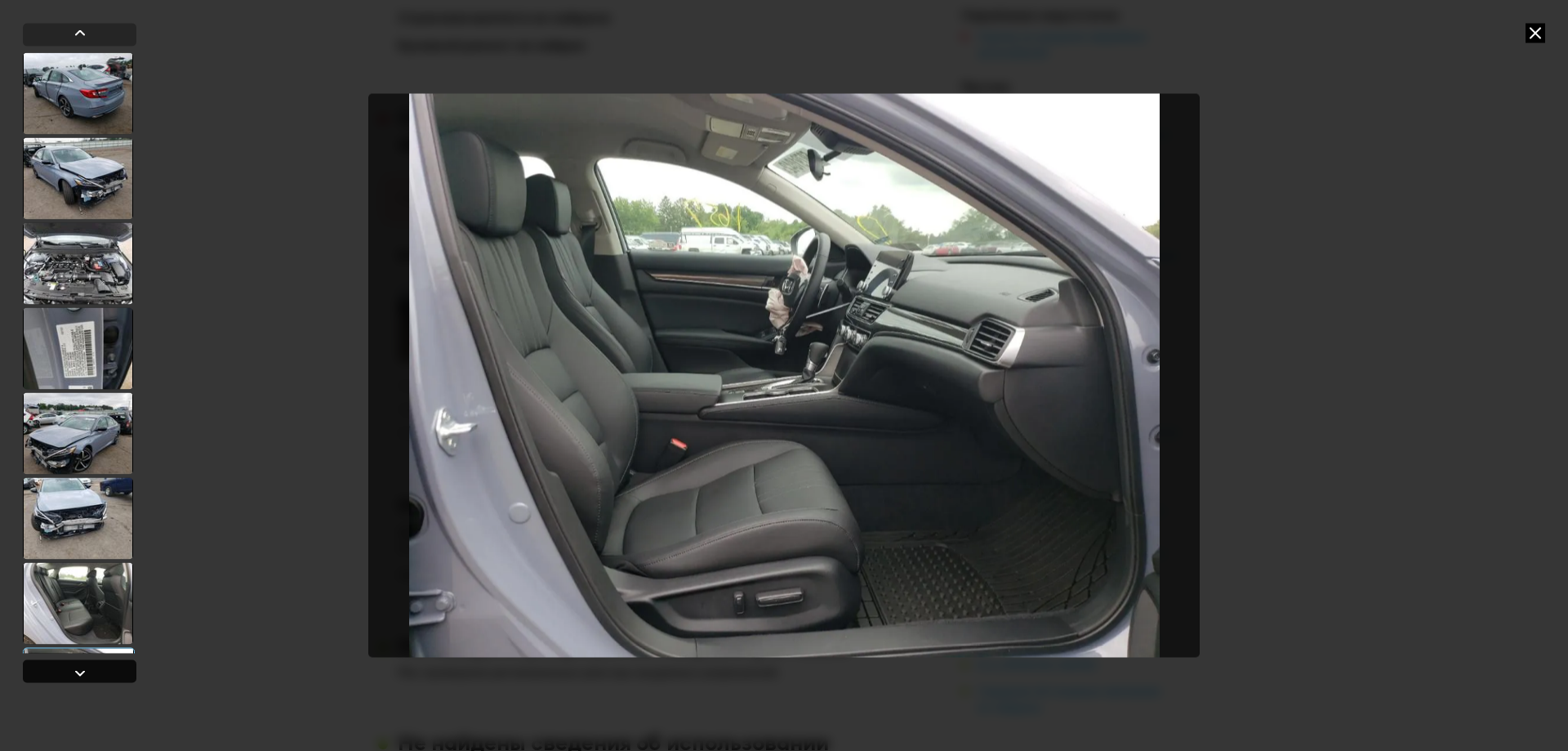
click at [73, 678] on div at bounding box center [80, 672] width 20 height 20
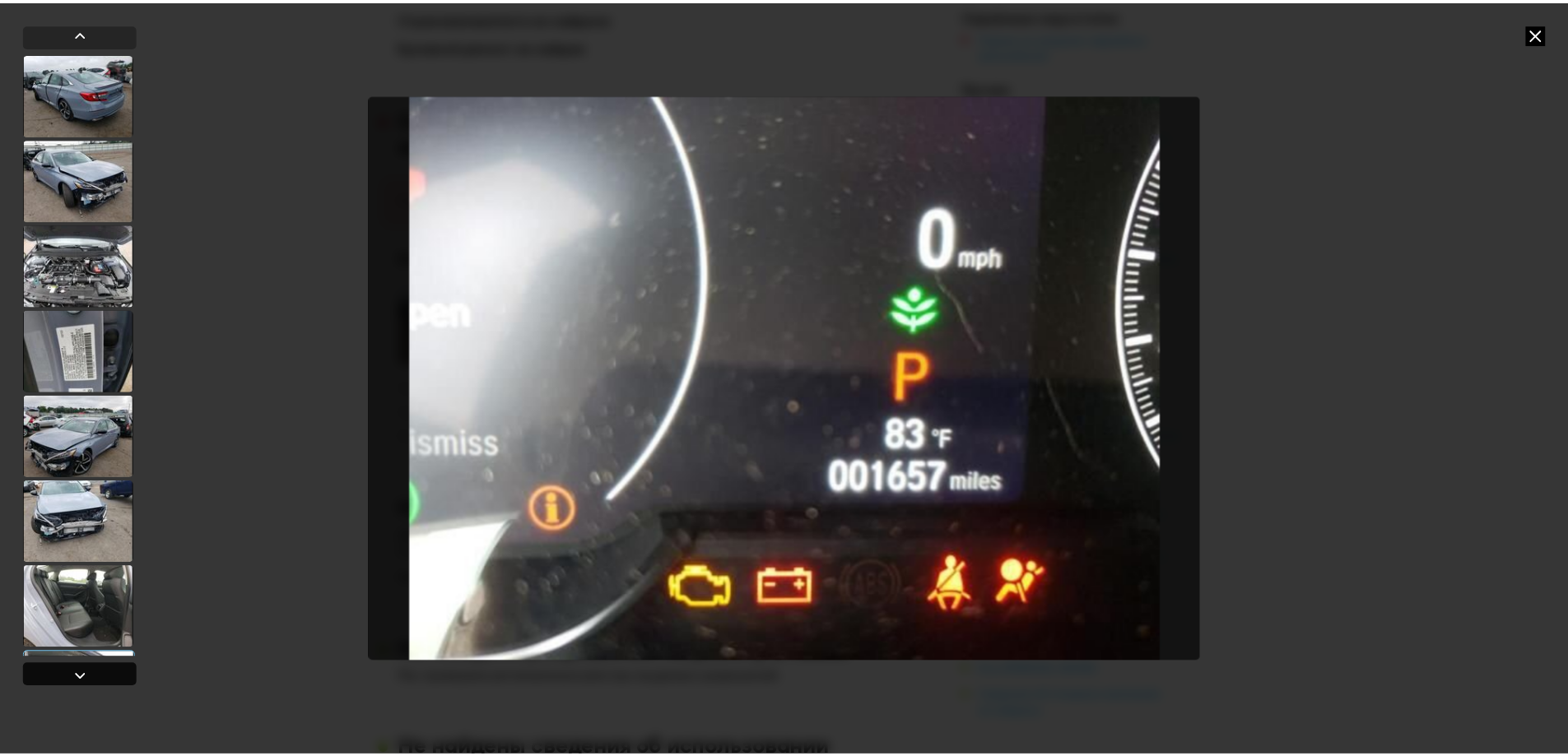
scroll to position [253, 0]
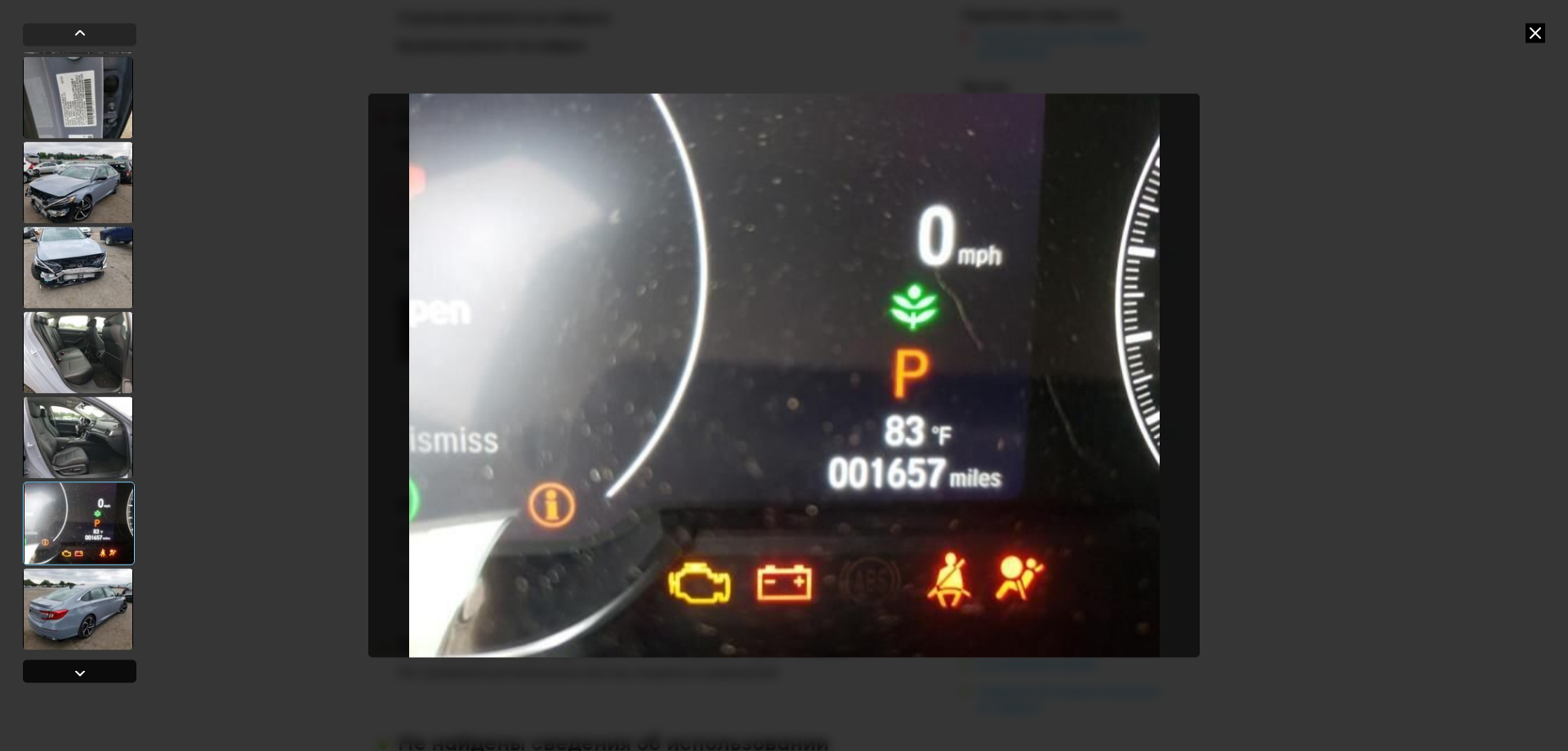
click at [73, 678] on div at bounding box center [80, 672] width 20 height 20
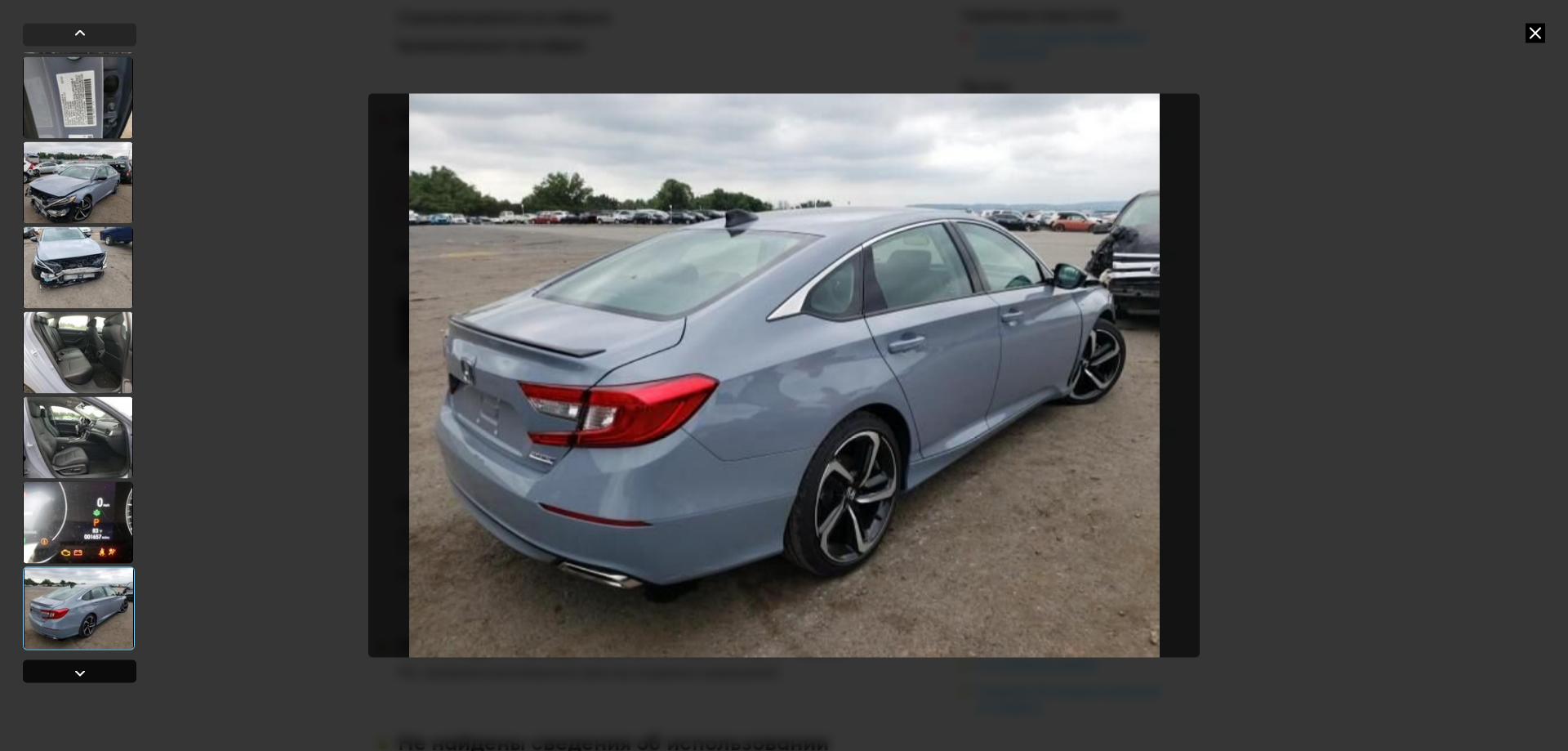
click at [73, 678] on div at bounding box center [80, 672] width 20 height 20
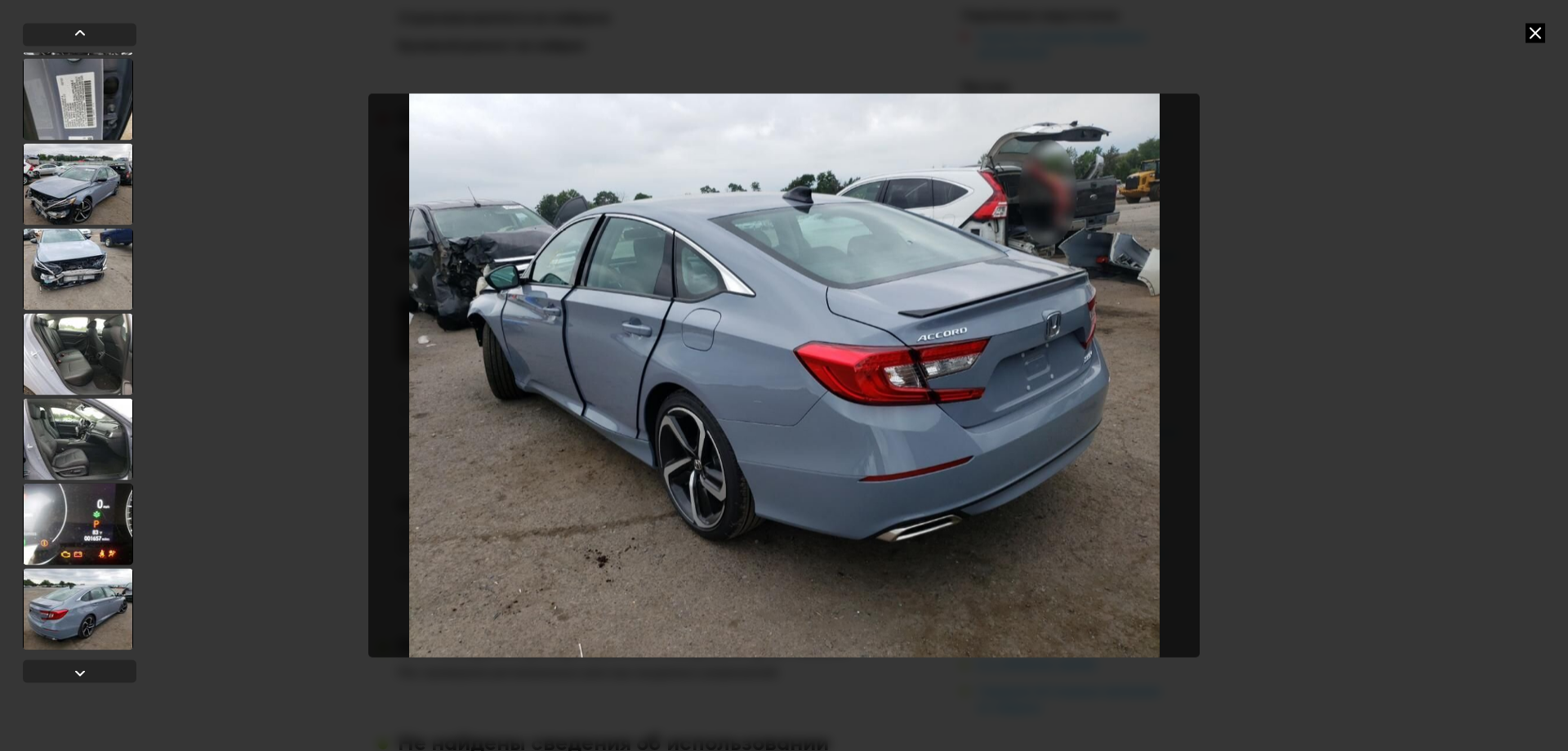
click at [1447, 215] on div at bounding box center [784, 376] width 1568 height 751
click at [1535, 29] on icon at bounding box center [1535, 33] width 20 height 20
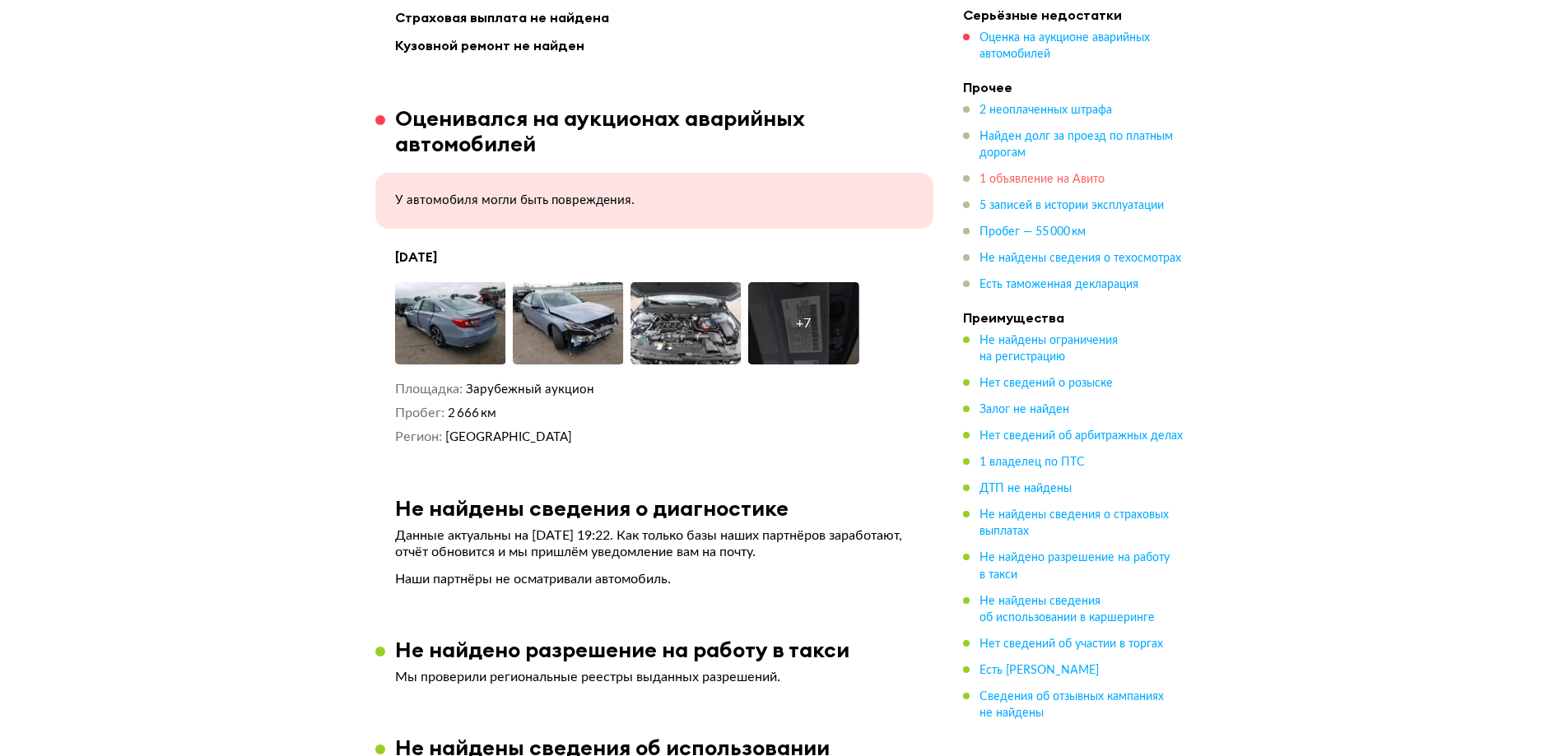
click at [1030, 184] on span "1 объявление на Авито" at bounding box center [1042, 180] width 125 height 12
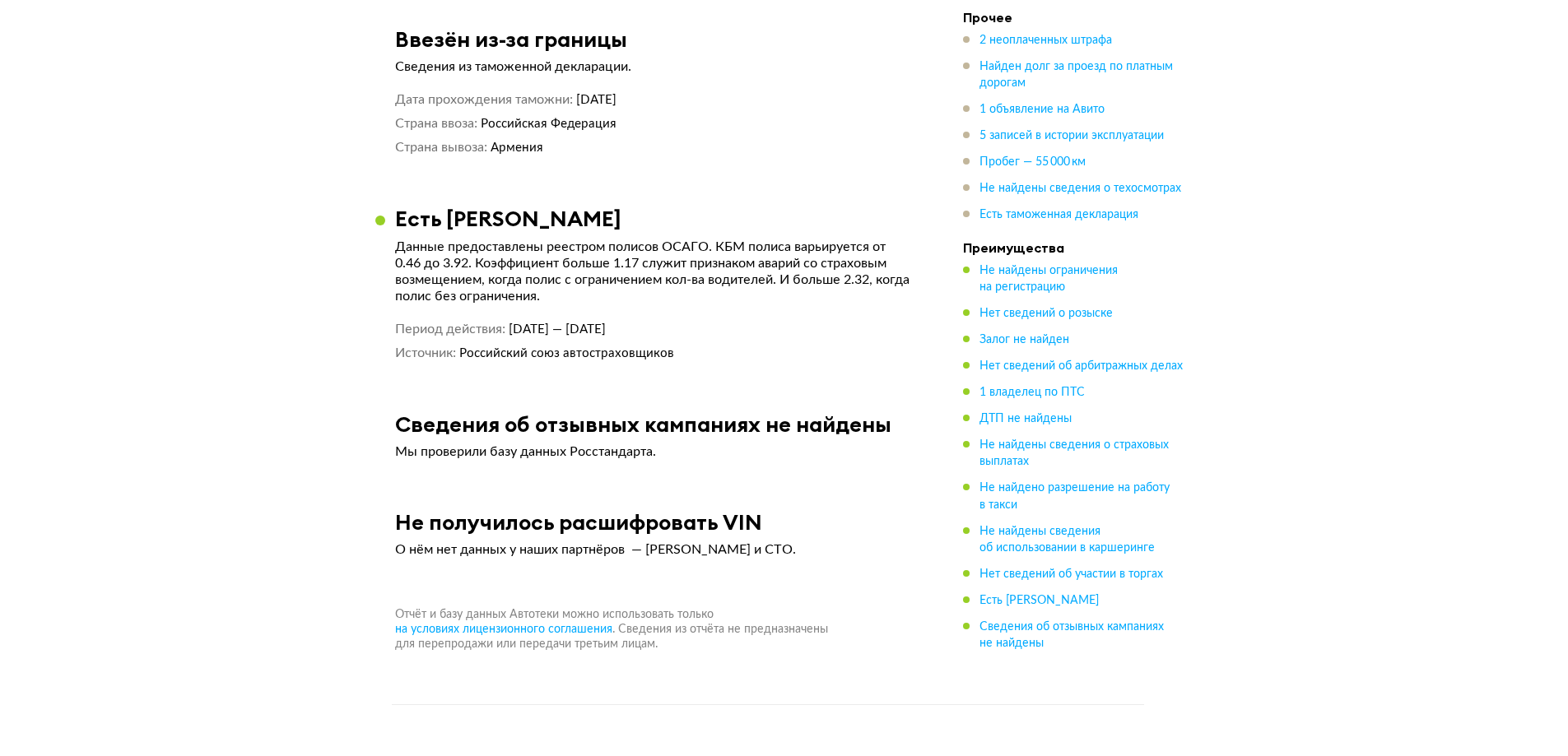
scroll to position [5171, 0]
